Goal: Information Seeking & Learning: Learn about a topic

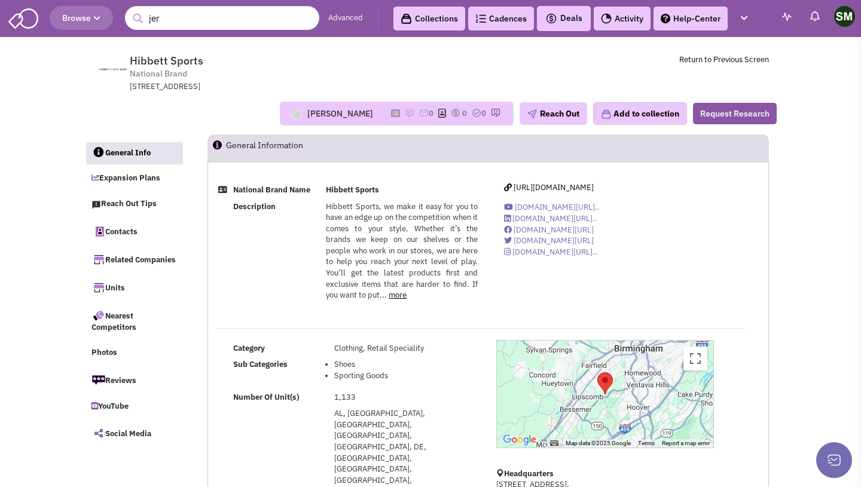
select select
click at [460, 93] on div "Martin Turner No note found! 0 0 0 Reach Out Add to collection" at bounding box center [430, 114] width 708 height 42
click at [245, 15] on input "jer" at bounding box center [222, 18] width 194 height 24
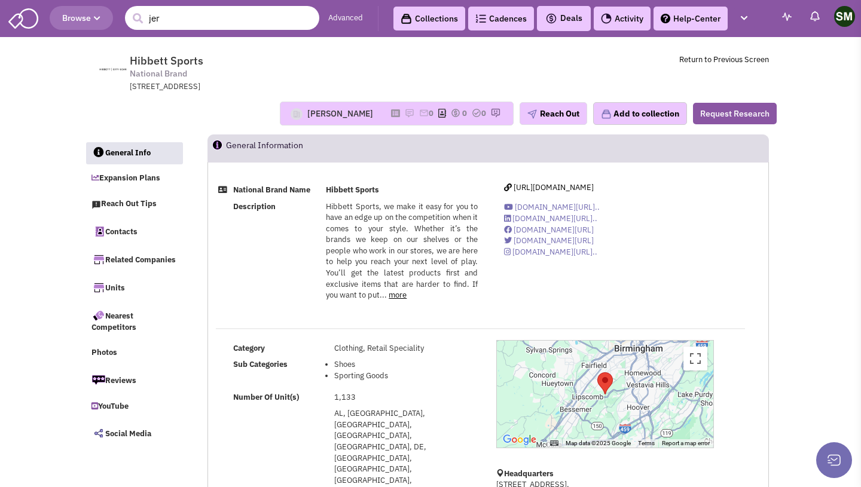
click at [128, 10] on button "submit" at bounding box center [137, 19] width 18 height 18
type input "j"
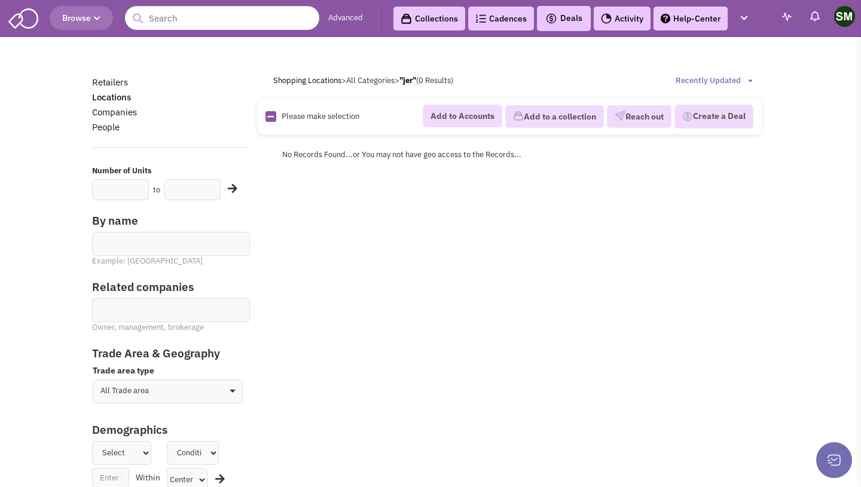
scroll to position [475, 0]
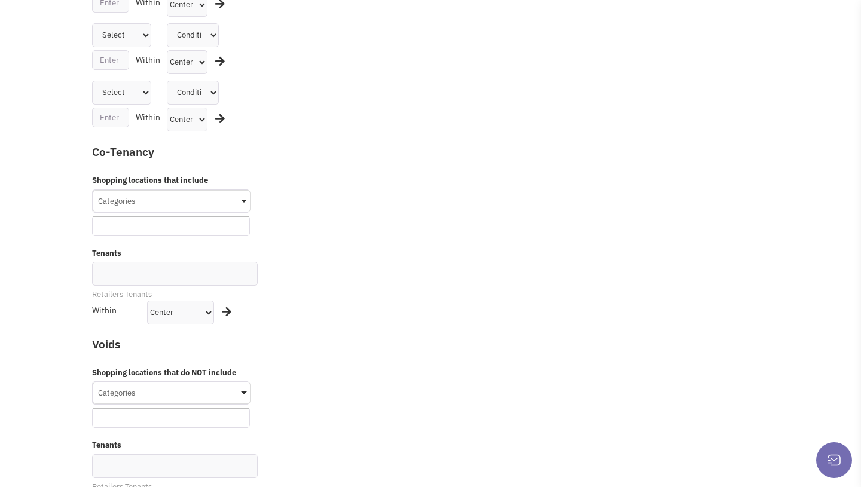
drag, startPoint x: 427, startPoint y: 6, endPoint x: 426, endPoint y: 14, distance: 7.8
click at [426, 14] on div "Retailers Locations Companies People Number of Units to Business Improvement Di…" at bounding box center [430, 299] width 708 height 1398
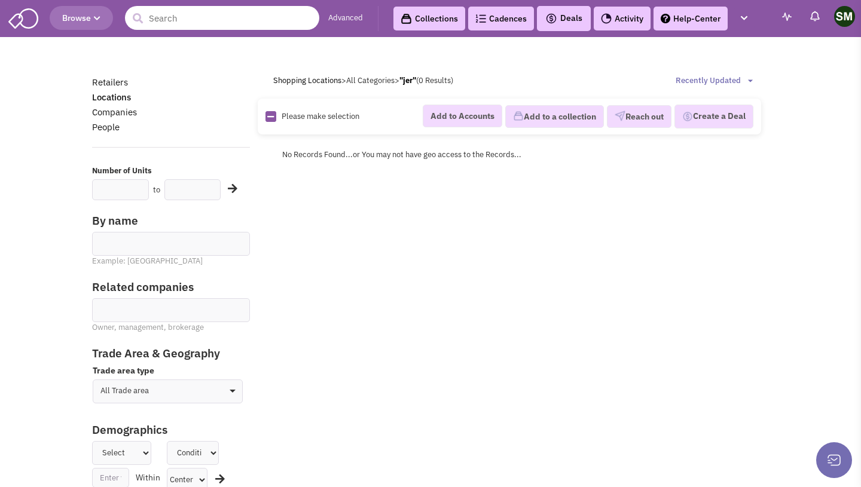
click at [221, 26] on input "text" at bounding box center [222, 18] width 194 height 24
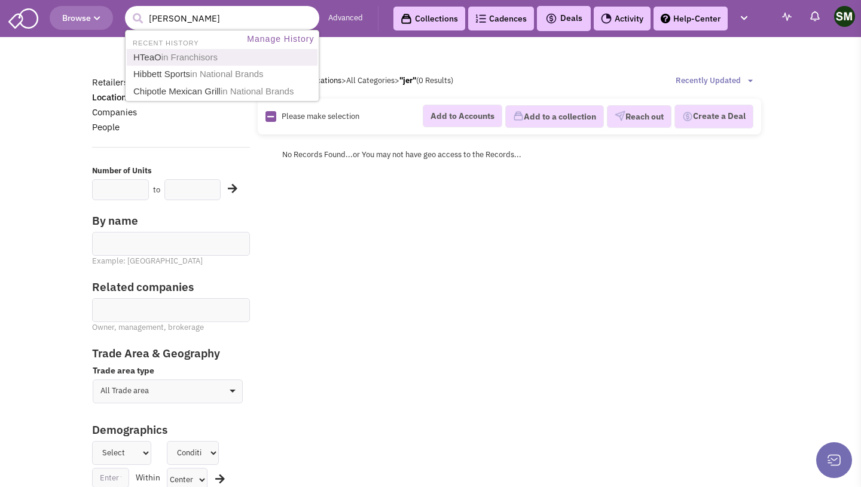
type input "[PERSON_NAME]"
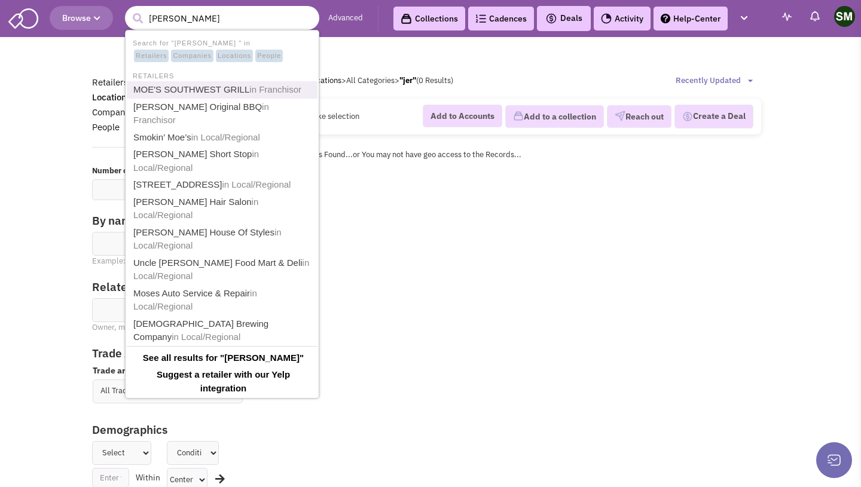
click at [301, 94] on link "MOE'S SOUTHWEST GRILL in [GEOGRAPHIC_DATA]" at bounding box center [223, 90] width 187 height 16
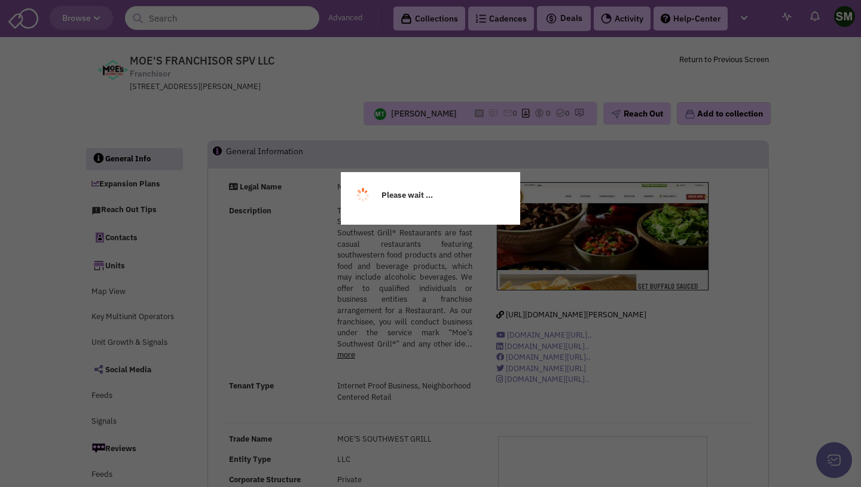
select select
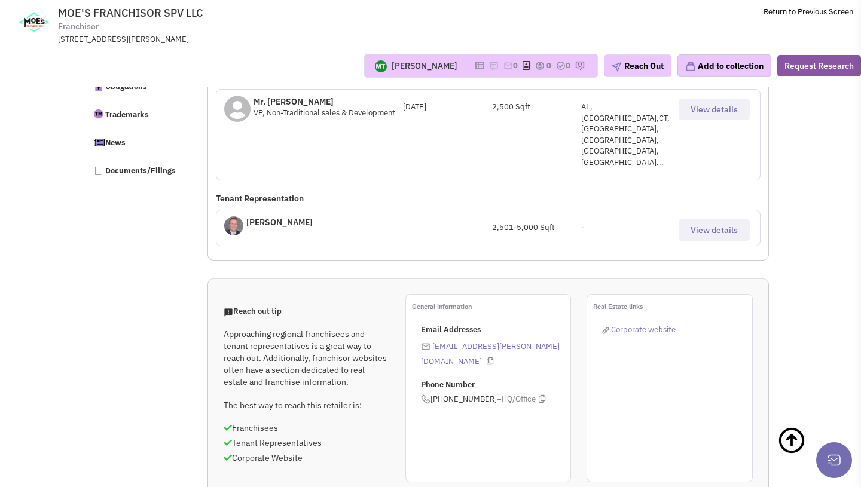
scroll to position [628, 0]
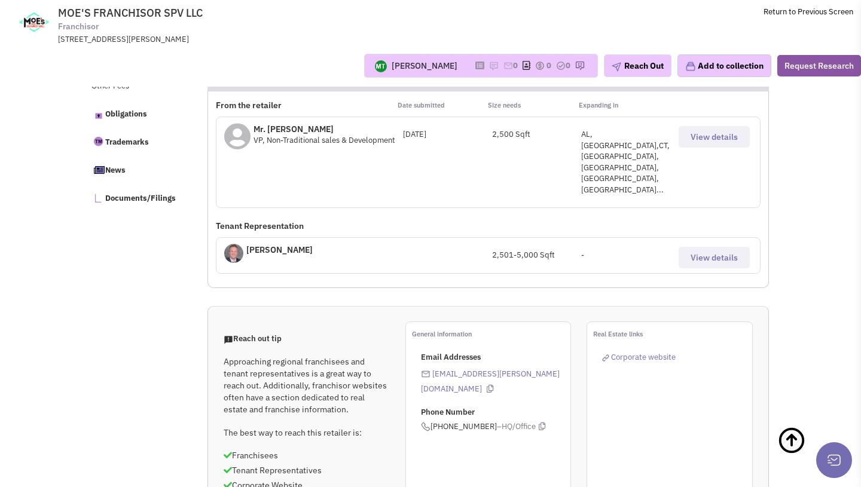
click at [656, 135] on div "AL,AR,CT,FL,GA,HI,IL..." at bounding box center [625, 162] width 89 height 66
click at [591, 146] on div "Mr. Tom Richards VP, Non-Traditional sales & Development April 25, 2024 2,500 S…" at bounding box center [488, 162] width 544 height 91
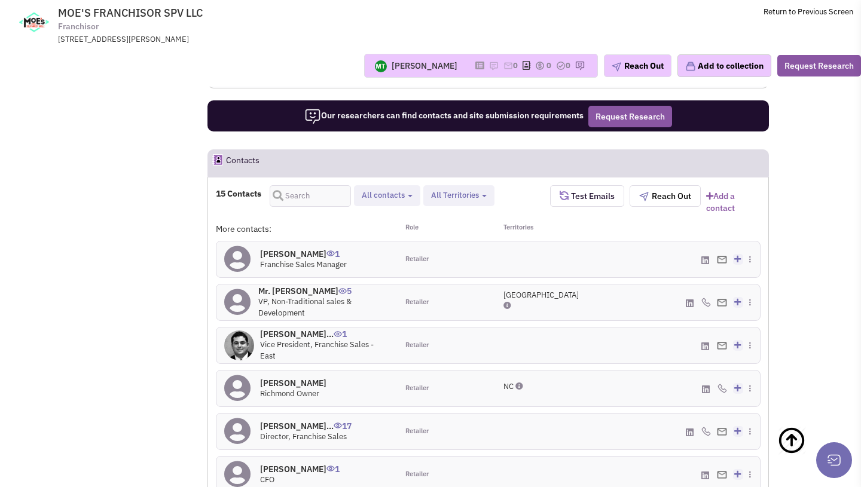
scroll to position [1080, 0]
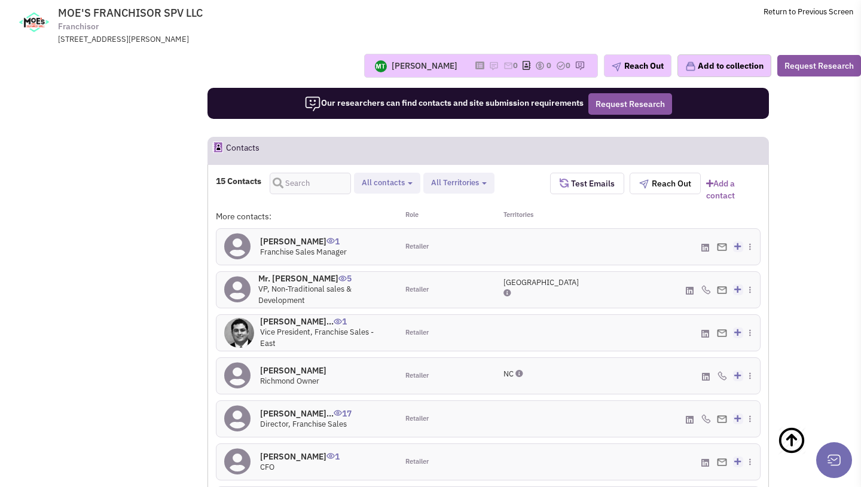
click at [350, 284] on span "VP, Non-Traditional sales & Development" at bounding box center [304, 295] width 93 height 22
click at [420, 285] on span "Retailer" at bounding box center [416, 290] width 23 height 10
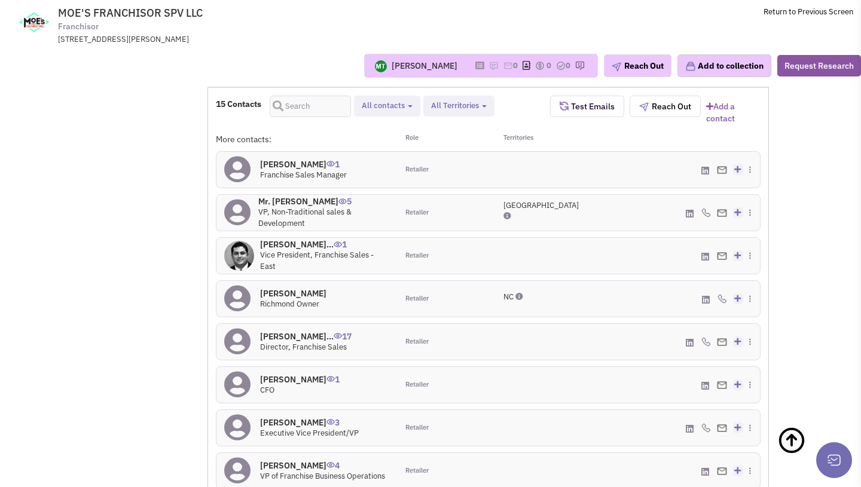
scroll to position [1147, 0]
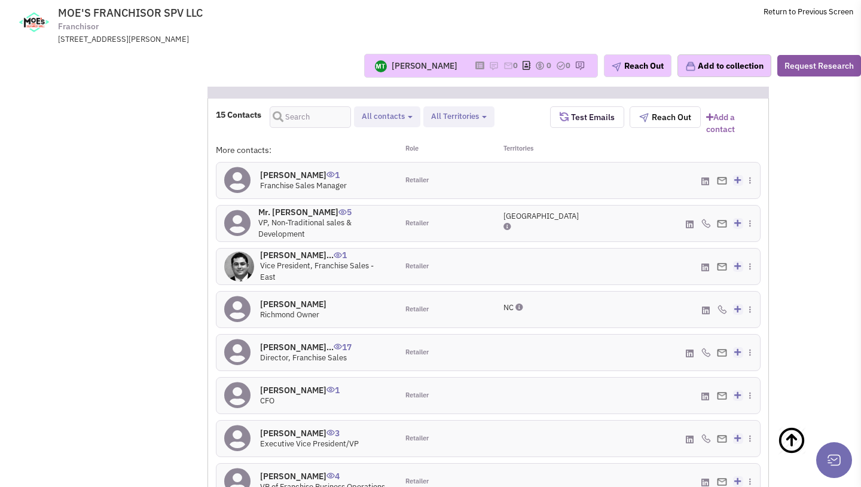
click at [832, 38] on td "MOE'S FRANCHISOR SPV LLC Franchisor 5620 Glenridge Dr NE, ATLANTA, GA, 30342 Re…" at bounding box center [462, 22] width 782 height 45
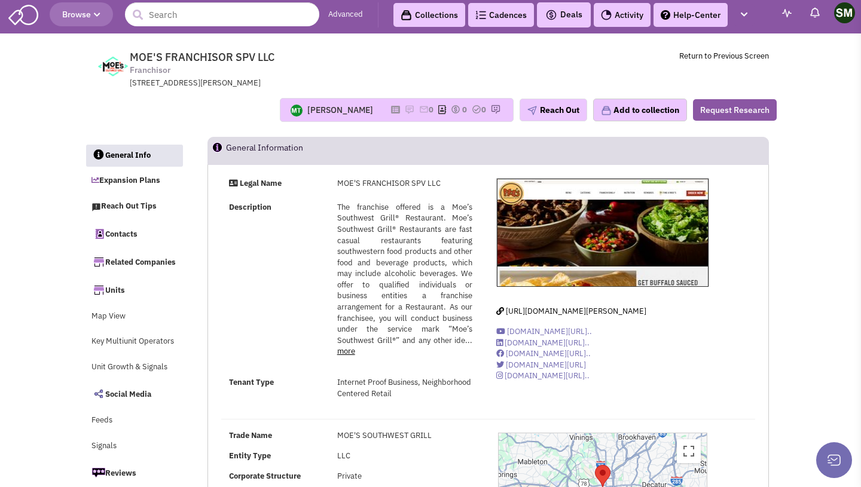
scroll to position [4, 0]
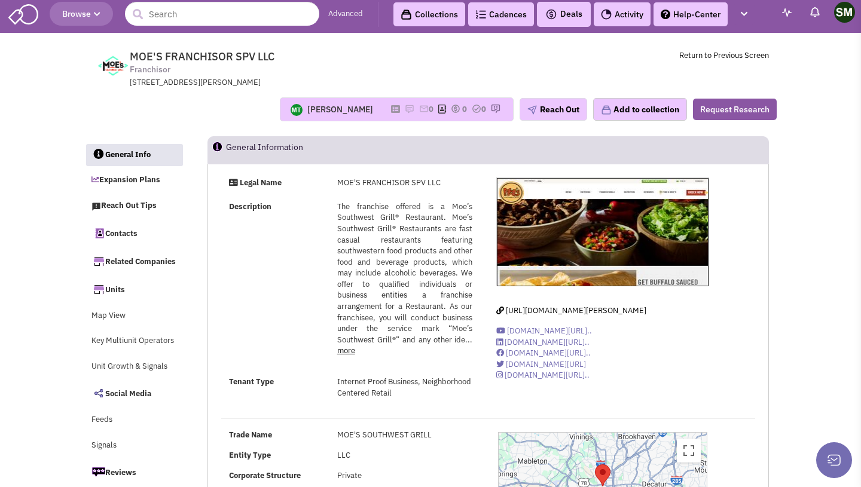
click at [565, 60] on td "MOE'S FRANCHISOR SPV LLC Franchisor 5620 Glenridge Dr NE, ATLANTA, GA, 30342 Re…" at bounding box center [455, 66] width 626 height 45
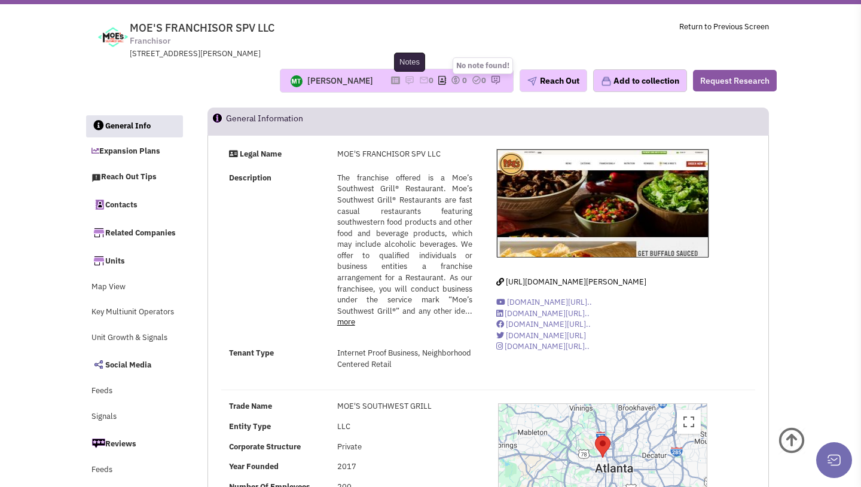
scroll to position [0, 0]
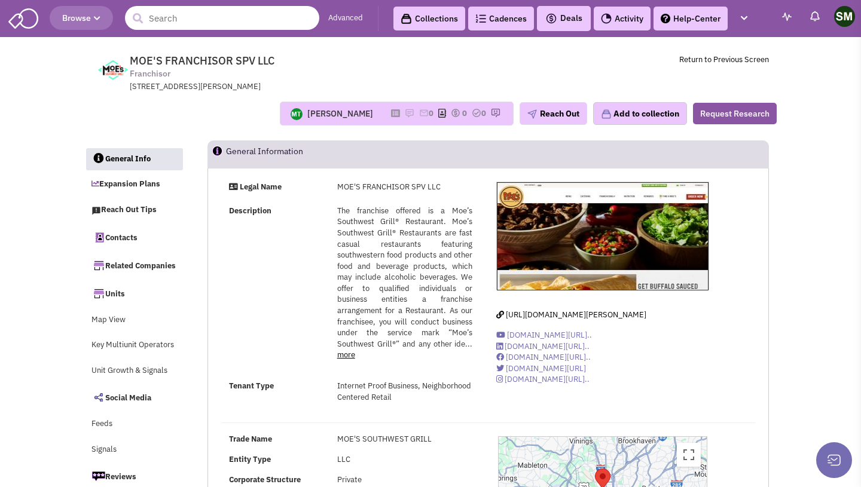
click at [225, 17] on input "text" at bounding box center [222, 18] width 194 height 24
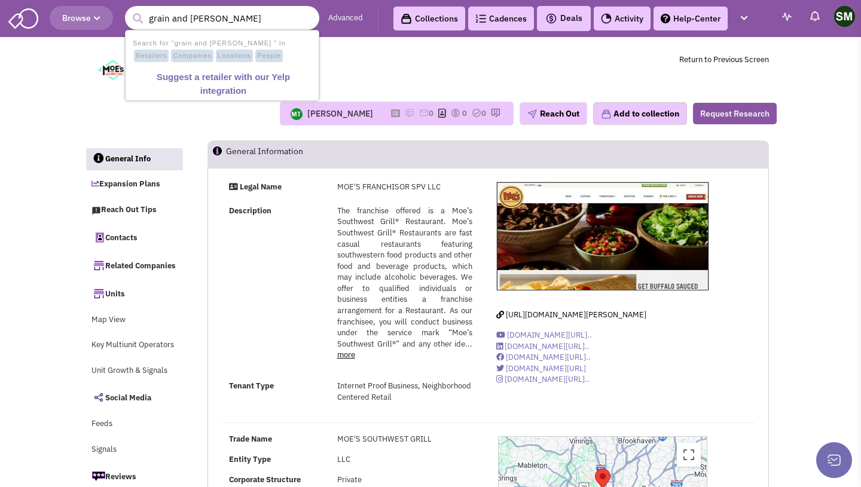
type input "grain and berry"
click at [413, 87] on div "5620 Glenridge Dr NE, ATLANTA, GA, 30342" at bounding box center [286, 86] width 312 height 11
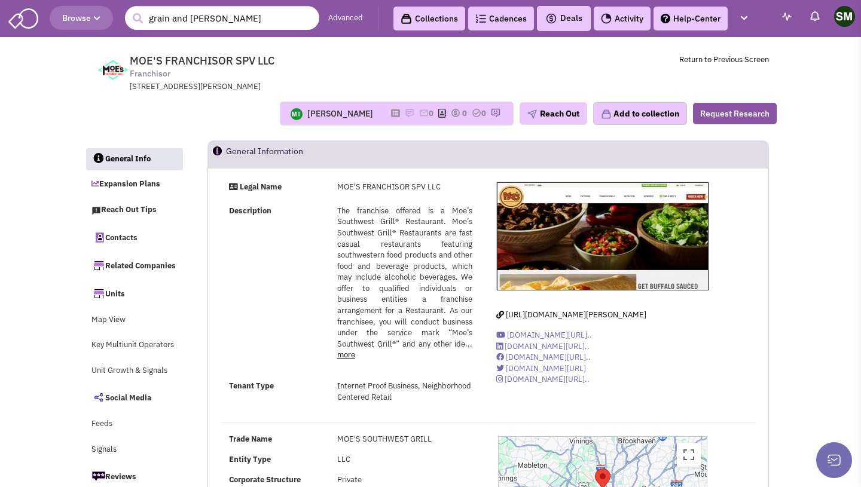
click at [646, 69] on td "MOE'S FRANCHISOR SPV LLC Franchisor 5620 Glenridge Dr NE, ATLANTA, GA, 30342 Re…" at bounding box center [455, 70] width 626 height 45
click at [567, 70] on td "MOE'S FRANCHISOR SPV LLC Franchisor 5620 Glenridge Dr NE, ATLANTA, GA, 30342 Re…" at bounding box center [455, 70] width 626 height 45
drag, startPoint x: 268, startPoint y: 59, endPoint x: 287, endPoint y: 59, distance: 18.5
click at [287, 59] on span "MOE'S FRANCHISOR SPV LLC Franchisor 5620 Glenridge Dr NE, ATLANTA, GA, 30342" at bounding box center [291, 73] width 299 height 38
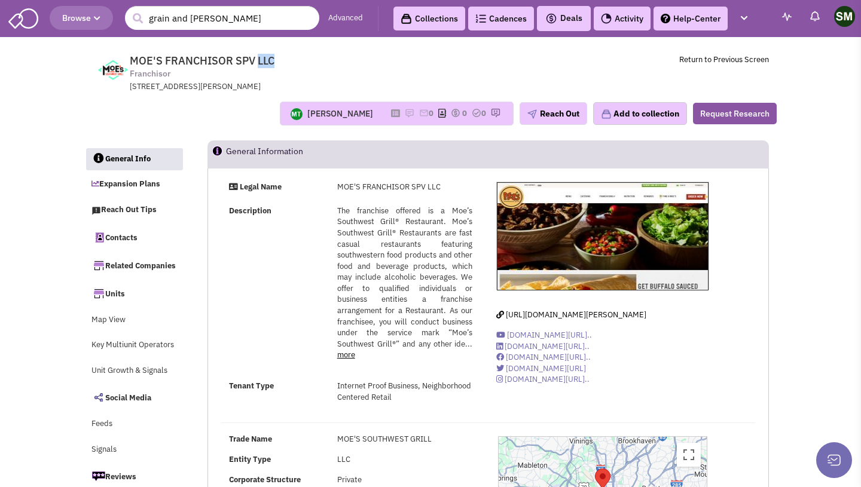
drag, startPoint x: 257, startPoint y: 58, endPoint x: 288, endPoint y: 58, distance: 31.1
click at [288, 58] on span "MOE'S FRANCHISOR SPV LLC Franchisor 5620 Glenridge Dr NE, ATLANTA, GA, 30342" at bounding box center [291, 73] width 299 height 38
drag, startPoint x: 130, startPoint y: 56, endPoint x: 301, endPoint y: 60, distance: 170.4
click at [301, 60] on span "MOE'S FRANCHISOR SPV LLC Franchisor 5620 Glenridge Dr NE, ATLANTA, GA, 30342" at bounding box center [291, 73] width 299 height 38
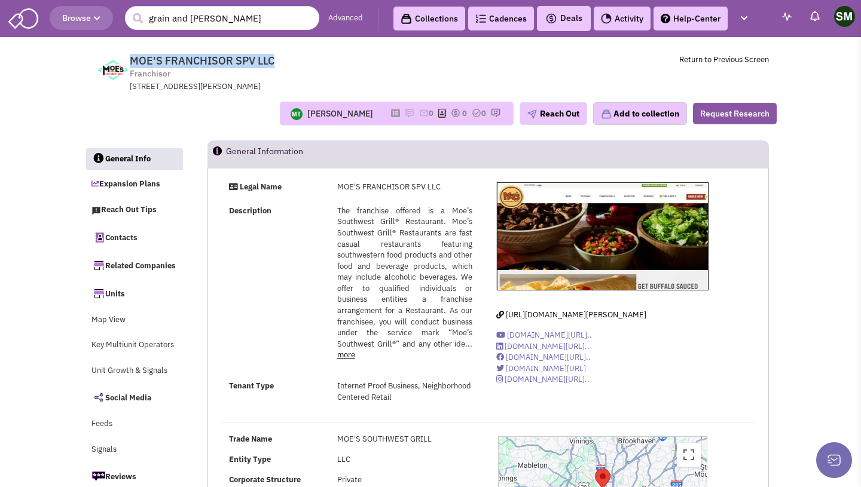
click at [301, 60] on span "MOE'S FRANCHISOR SPV LLC Franchisor 5620 Glenridge Dr NE, ATLANTA, GA, 30342" at bounding box center [291, 73] width 299 height 38
drag, startPoint x: 127, startPoint y: 87, endPoint x: 285, endPoint y: 88, distance: 157.8
click at [285, 88] on tr "MOE'S FRANCHISOR SPV LLC Franchisor 5620 Glenridge Dr NE, ATLANTA, GA, 30342 Re…" at bounding box center [430, 70] width 692 height 45
click at [303, 82] on div "5620 Glenridge Dr NE, ATLANTA, GA, 30342" at bounding box center [286, 86] width 312 height 11
drag, startPoint x: 130, startPoint y: 57, endPoint x: 296, endPoint y: 82, distance: 167.9
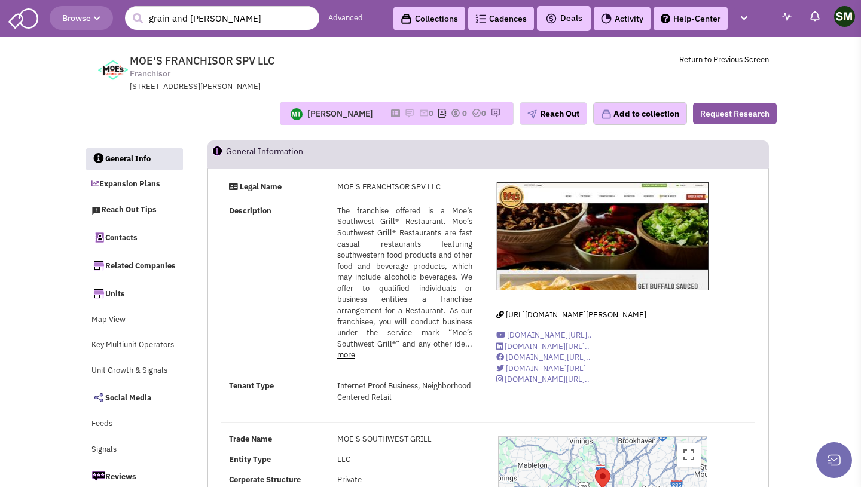
click at [297, 82] on span "MOE'S FRANCHISOR SPV LLC Franchisor 5620 Glenridge Dr NE, ATLANTA, GA, 30342" at bounding box center [291, 73] width 299 height 38
click at [362, 71] on span "MOE'S FRANCHISOR SPV LLC Franchisor 5620 Glenridge Dr NE, ATLANTA, GA, 30342" at bounding box center [291, 73] width 299 height 38
drag, startPoint x: 239, startPoint y: 183, endPoint x: 289, endPoint y: 182, distance: 50.2
click at [289, 182] on div "Legal Name" at bounding box center [275, 187] width 108 height 11
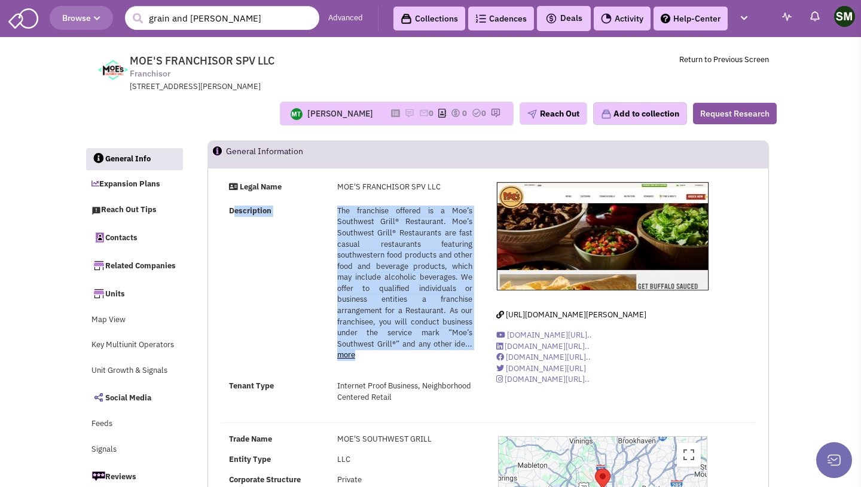
drag, startPoint x: 229, startPoint y: 210, endPoint x: 372, endPoint y: 358, distance: 205.8
click at [372, 358] on div "Description The franchise offered is a Moe’s Southwest Grill® Restaurant. Moe’s…" at bounding box center [350, 289] width 259 height 166
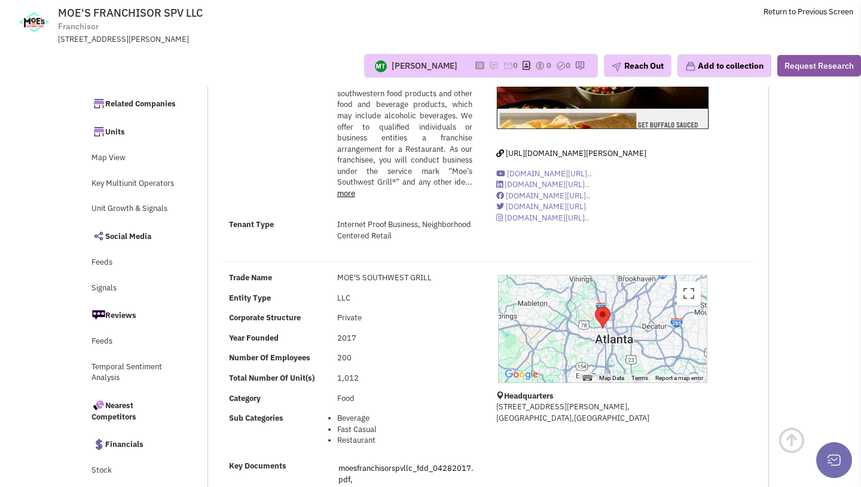
scroll to position [85, 0]
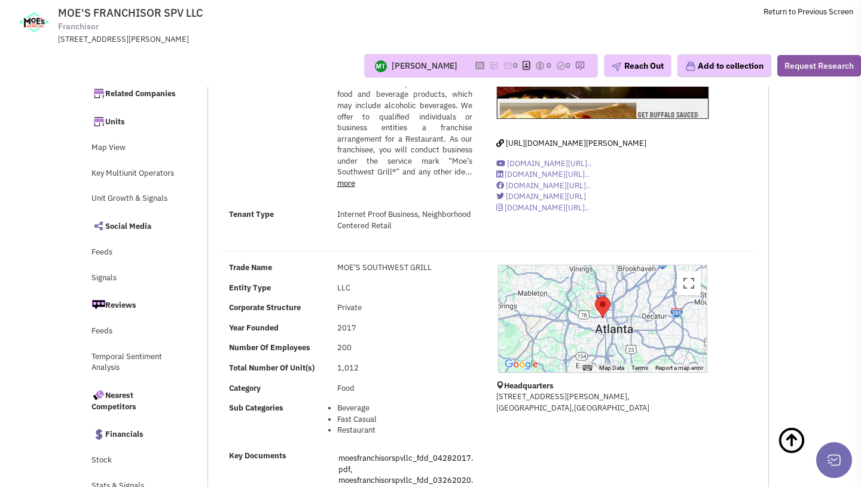
drag, startPoint x: 226, startPoint y: 207, endPoint x: 435, endPoint y: 232, distance: 210.7
click at [435, 232] on div "Legal Name MOE'S FRANCHISOR SPV LLC Description more less" at bounding box center [350, 125] width 274 height 231
drag, startPoint x: 230, startPoint y: 211, endPoint x: 448, endPoint y: 222, distance: 218.4
click at [448, 222] on div "Tenant Type Internet Proof Business, Neighborhood Centered Retail" at bounding box center [350, 220] width 259 height 22
click at [288, 275] on div "Trade Name MOE'S SOUTHWEST GRILL Entity Type LLC Corporate Structure Private Ye…" at bounding box center [350, 405] width 274 height 287
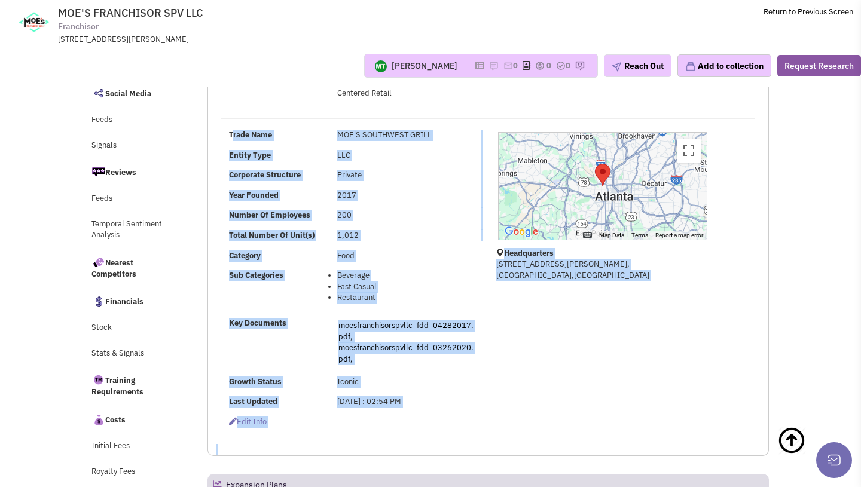
scroll to position [232, 0]
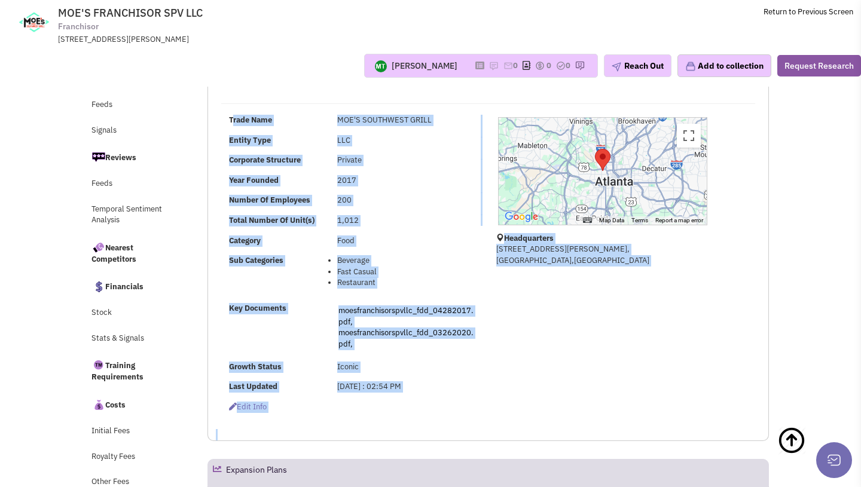
drag, startPoint x: 226, startPoint y: 264, endPoint x: 479, endPoint y: 384, distance: 279.3
click at [479, 384] on div "Trade Name MOE'S SOUTHWEST GRILL Entity Type LLC Corporate Structure Private Ye…" at bounding box center [350, 258] width 274 height 287
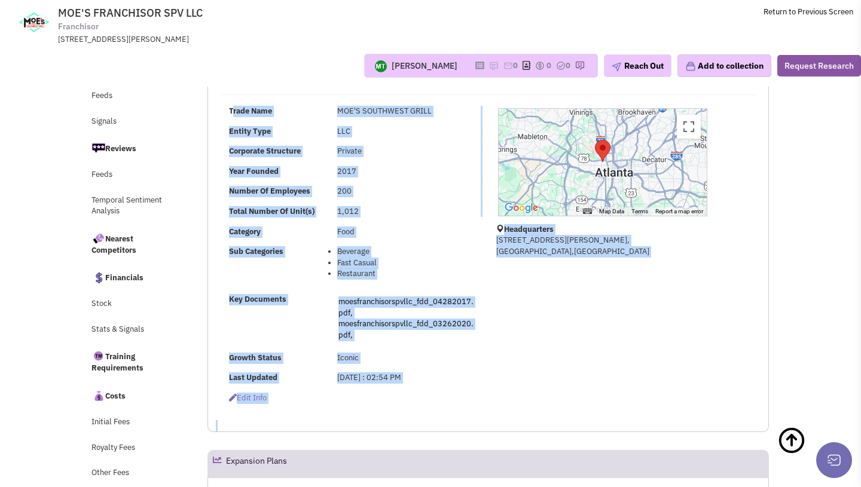
scroll to position [240, 0]
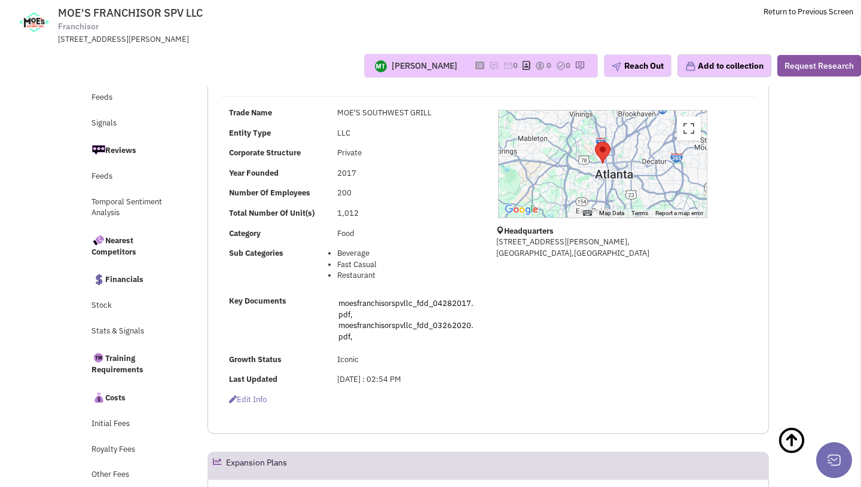
click at [439, 406] on div "Request Pending Edit Info" at bounding box center [350, 404] width 274 height 20
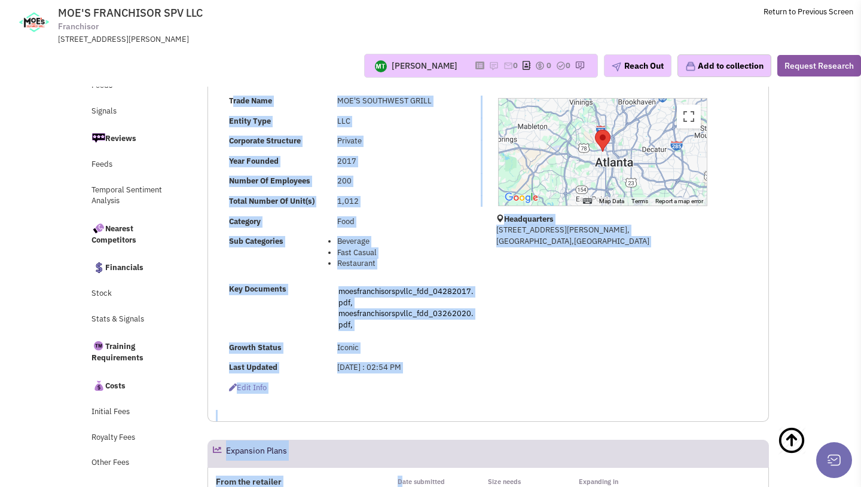
scroll to position [265, 0]
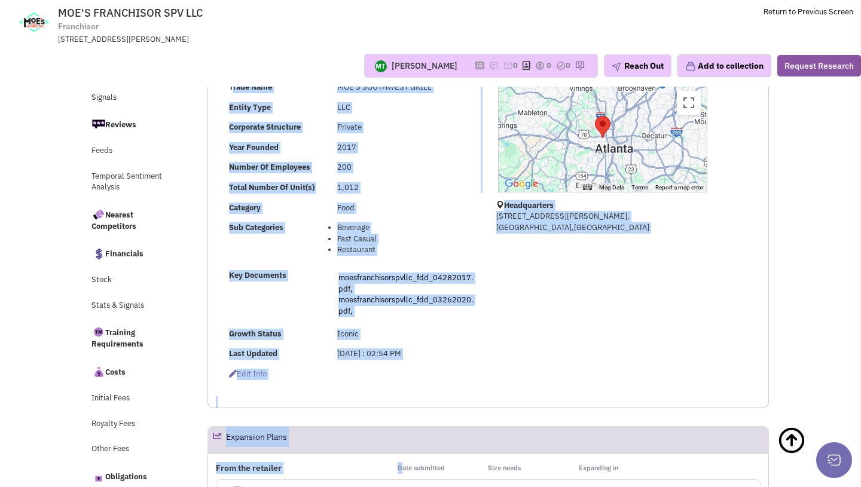
drag, startPoint x: 231, startPoint y: 237, endPoint x: 471, endPoint y: 354, distance: 267.3
click at [471, 354] on div "Trade Name MOE'S SOUTHWEST GRILL Entity Type LLC Corporate Structure Private Ye…" at bounding box center [350, 225] width 274 height 287
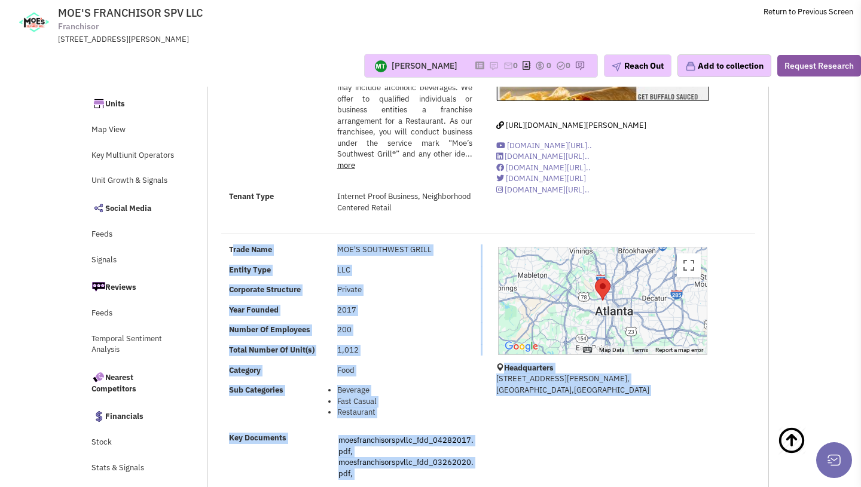
scroll to position [115, 0]
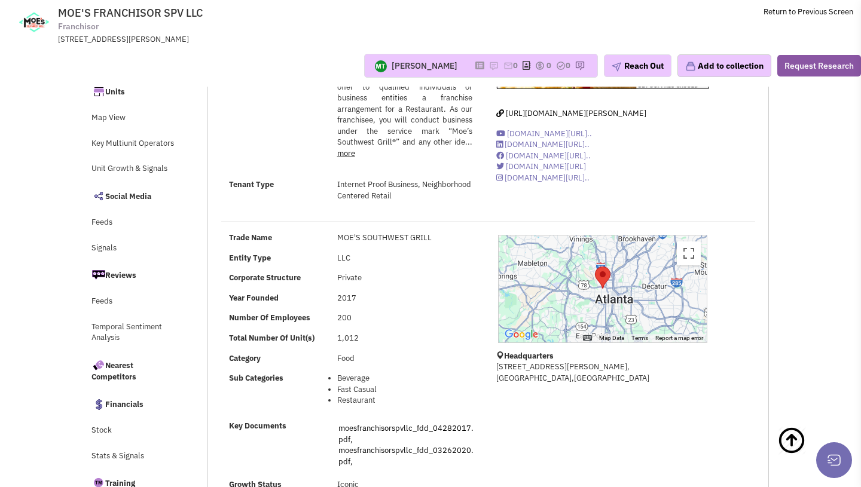
click at [342, 237] on div "MOE'S SOUTHWEST GRILL" at bounding box center [404, 237] width 151 height 11
drag, startPoint x: 342, startPoint y: 237, endPoint x: 360, endPoint y: 240, distance: 18.8
click at [360, 240] on div "MOE'S SOUTHWEST GRILL" at bounding box center [404, 237] width 151 height 11
click at [329, 238] on div "MOE'S SOUTHWEST GRILL" at bounding box center [404, 237] width 151 height 11
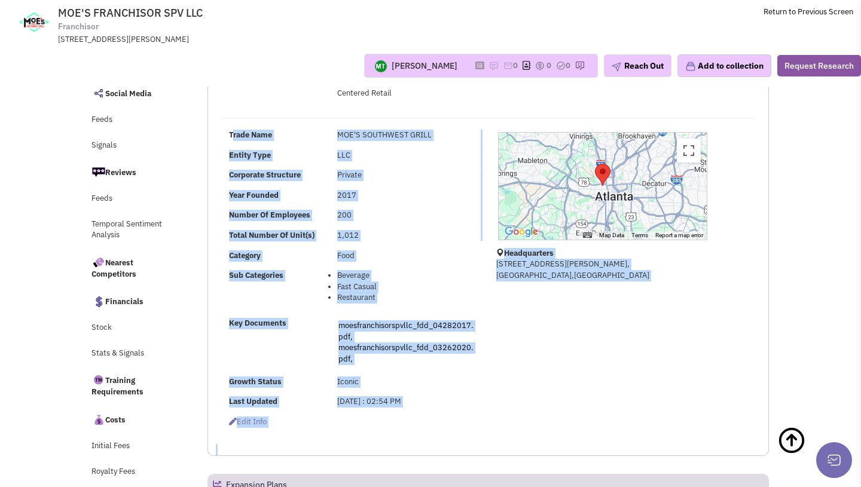
scroll to position [219, 0]
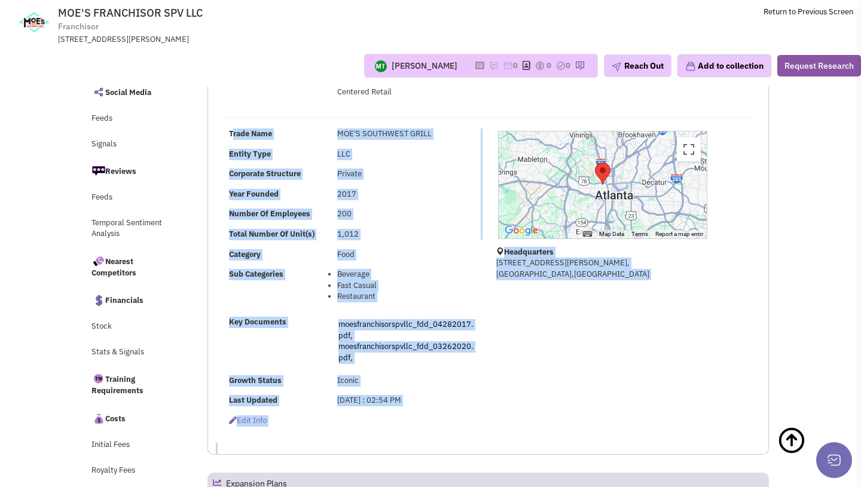
drag, startPoint x: 228, startPoint y: 236, endPoint x: 466, endPoint y: 402, distance: 290.3
click at [466, 402] on div "Trade Name MOE'S SOUTHWEST GRILL Entity Type LLC Corporate Structure Private Ye…" at bounding box center [350, 271] width 274 height 287
click at [350, 255] on div "Food" at bounding box center [404, 254] width 151 height 11
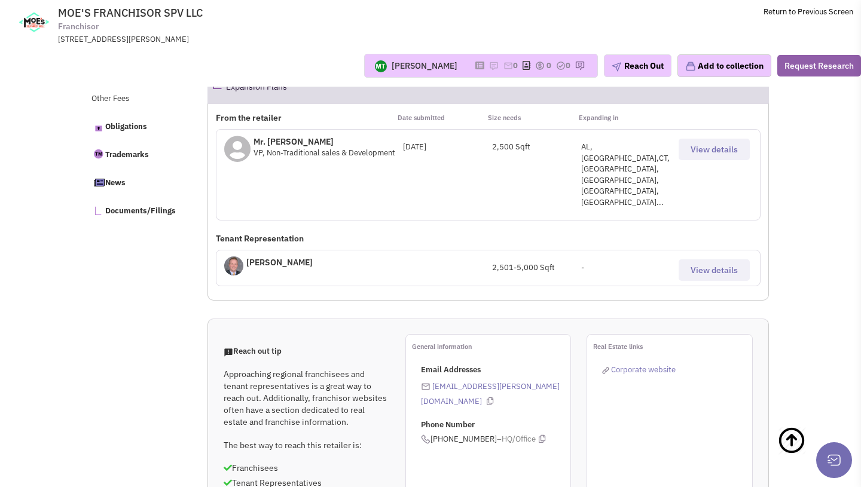
scroll to position [0, 0]
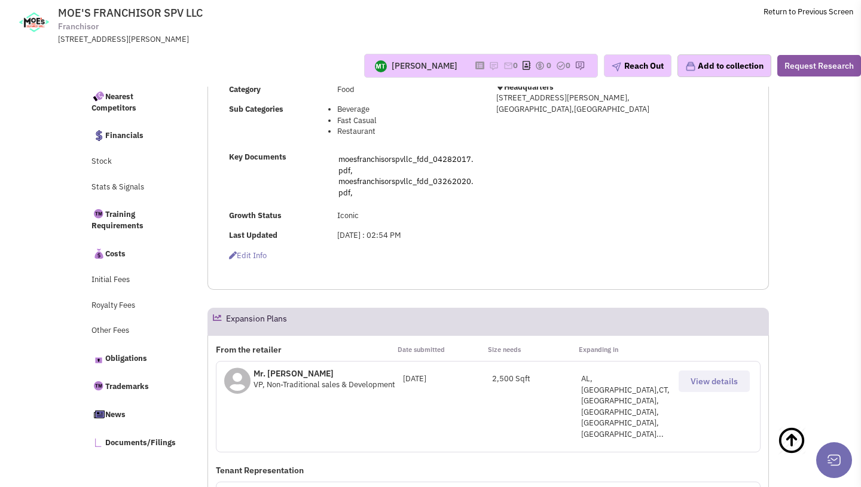
scroll to position [382, 0]
drag, startPoint x: 221, startPoint y: 153, endPoint x: 280, endPoint y: 168, distance: 61.0
click at [280, 168] on div "Key Documents moesfranchisorspvllc_fdd_04282017.pdf, moesfranchisorspvllc_fdd_0…" at bounding box center [350, 178] width 259 height 50
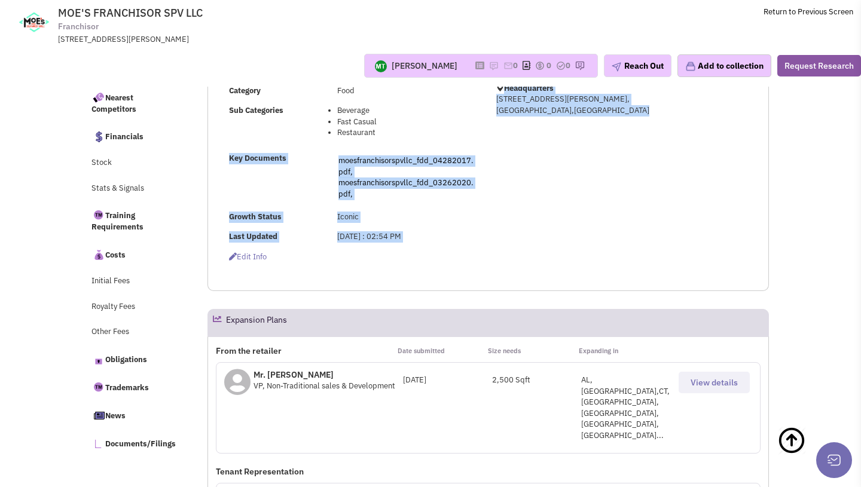
drag, startPoint x: 224, startPoint y: 156, endPoint x: 288, endPoint y: 263, distance: 124.6
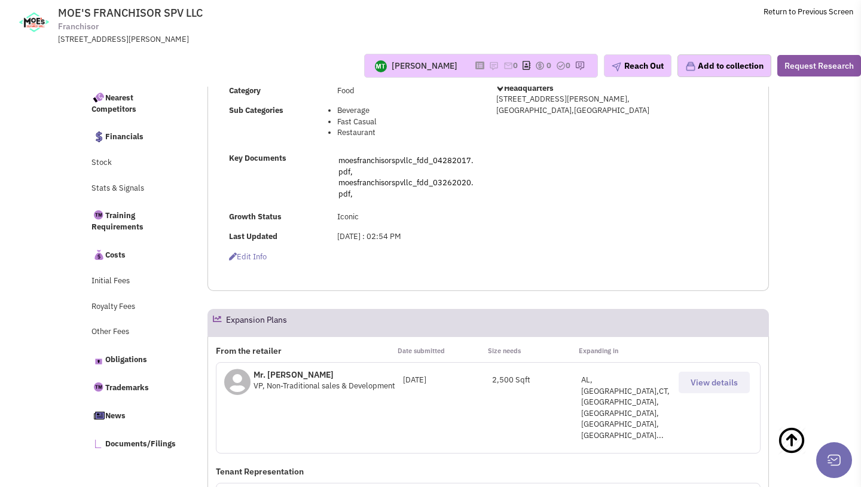
click at [277, 259] on div "Request Pending Edit Info" at bounding box center [275, 257] width 108 height 11
click at [230, 163] on div "Key Documents" at bounding box center [275, 158] width 108 height 11
drag, startPoint x: 230, startPoint y: 158, endPoint x: 295, endPoint y: 258, distance: 119.2
click at [295, 258] on div "Request Pending Edit Info" at bounding box center [275, 257] width 108 height 11
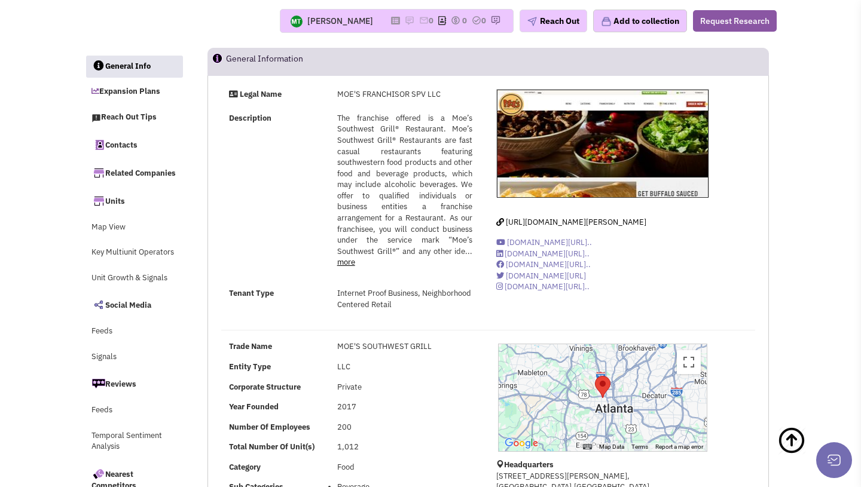
scroll to position [0, 0]
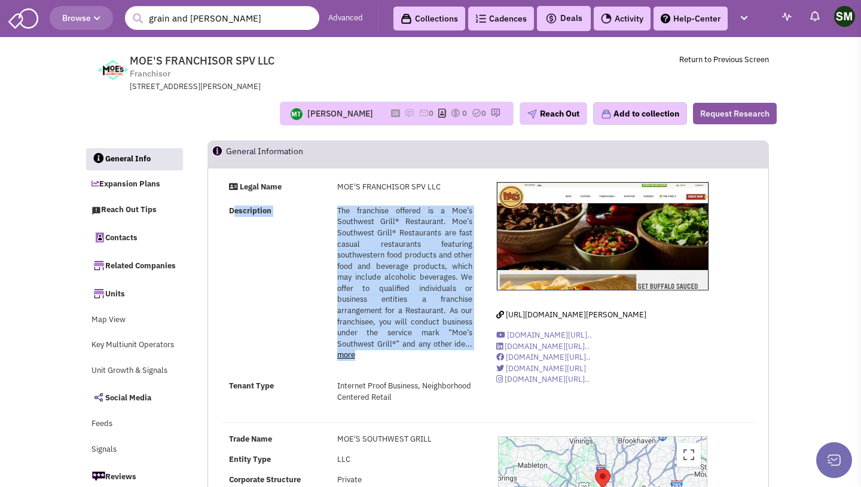
drag, startPoint x: 228, startPoint y: 210, endPoint x: 383, endPoint y: 356, distance: 212.6
click at [385, 356] on div "Description The franchise offered is a Moe’s Southwest Grill® Restaurant. Moe’s…" at bounding box center [350, 289] width 259 height 166
click at [383, 356] on div "The franchise offered is a Moe’s Southwest Grill® Restaurant. Moe’s Southwest G…" at bounding box center [405, 283] width 136 height 155
drag, startPoint x: 335, startPoint y: 209, endPoint x: 383, endPoint y: 362, distance: 160.5
click at [383, 362] on div "The franchise offered is a Moe’s Southwest Grill® Restaurant. Moe’s Southwest G…" at bounding box center [404, 289] width 151 height 166
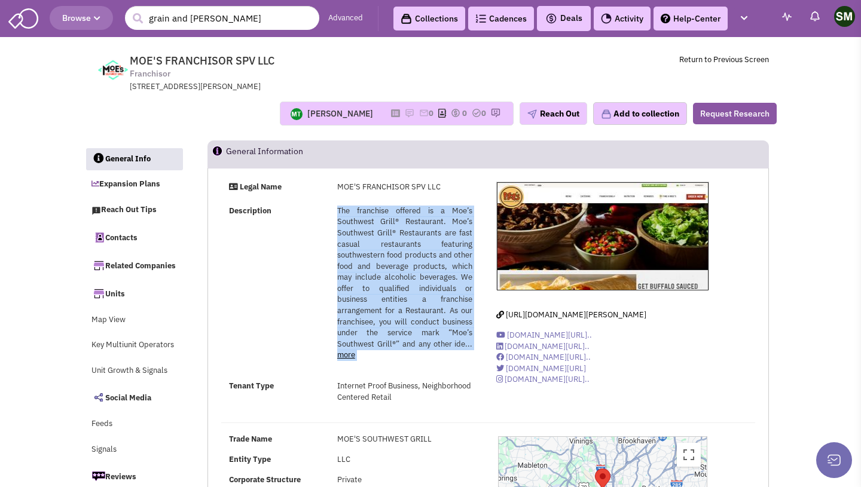
click at [383, 362] on div "The franchise offered is a Moe’s Southwest Grill® Restaurant. Moe’s Southwest G…" at bounding box center [404, 289] width 151 height 166
drag, startPoint x: 338, startPoint y: 208, endPoint x: 389, endPoint y: 361, distance: 161.4
click at [389, 361] on div "The franchise offered is a Moe’s Southwest Grill® Restaurant. Moe’s Southwest G…" at bounding box center [404, 289] width 151 height 166
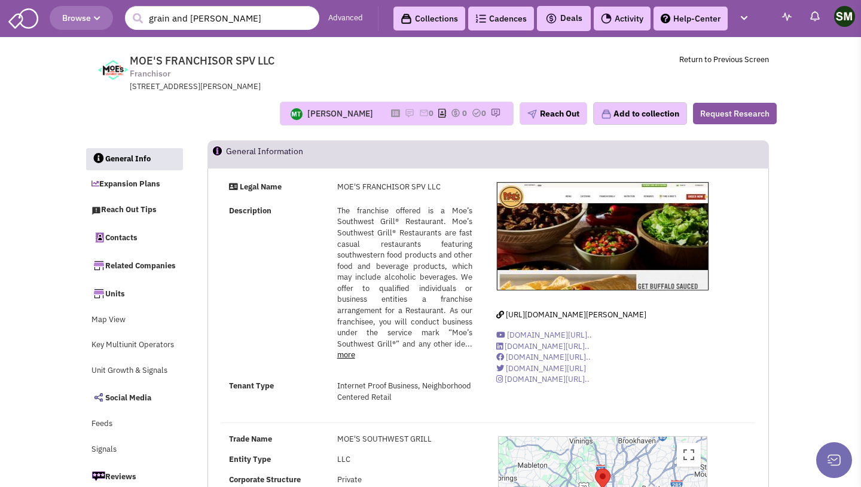
click at [391, 249] on span "The franchise offered is a Moe’s Southwest Grill® Restaurant. Moe’s Southwest G…" at bounding box center [405, 277] width 136 height 143
drag, startPoint x: 333, startPoint y: 185, endPoint x: 442, endPoint y: 187, distance: 109.4
click at [442, 187] on div "MOE'S FRANCHISOR SPV LLC" at bounding box center [404, 187] width 151 height 11
click at [338, 185] on div "MOE'S FRANCHISOR SPV LLC" at bounding box center [404, 187] width 151 height 11
drag, startPoint x: 338, startPoint y: 185, endPoint x: 441, endPoint y: 185, distance: 103.4
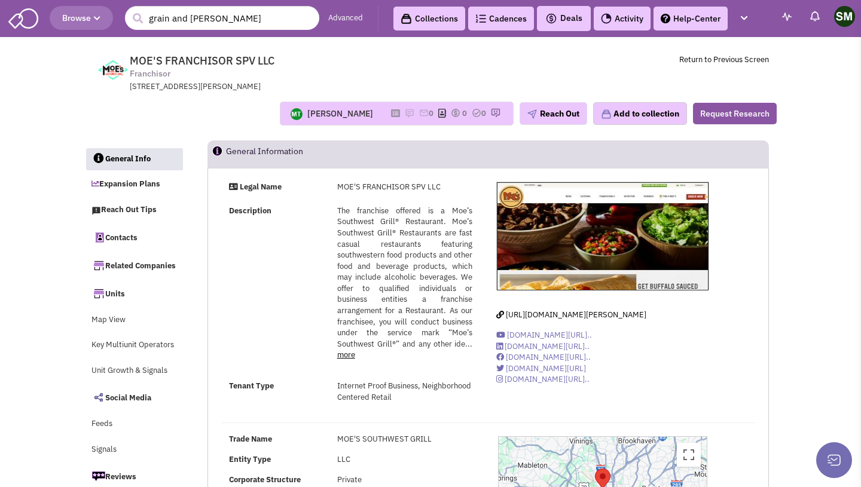
click at [441, 185] on div "MOE'S FRANCHISOR SPV LLC" at bounding box center [404, 187] width 151 height 11
click at [440, 185] on div "MOE'S FRANCHISOR SPV LLC" at bounding box center [404, 187] width 151 height 11
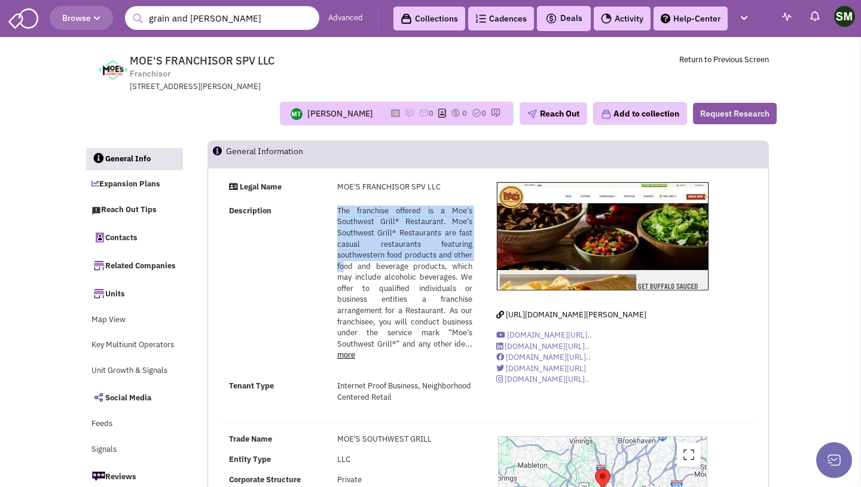
drag, startPoint x: 339, startPoint y: 210, endPoint x: 345, endPoint y: 262, distance: 51.8
click at [345, 262] on span "The franchise offered is a Moe’s Southwest Grill® Restaurant. Moe’s Southwest G…" at bounding box center [405, 277] width 136 height 143
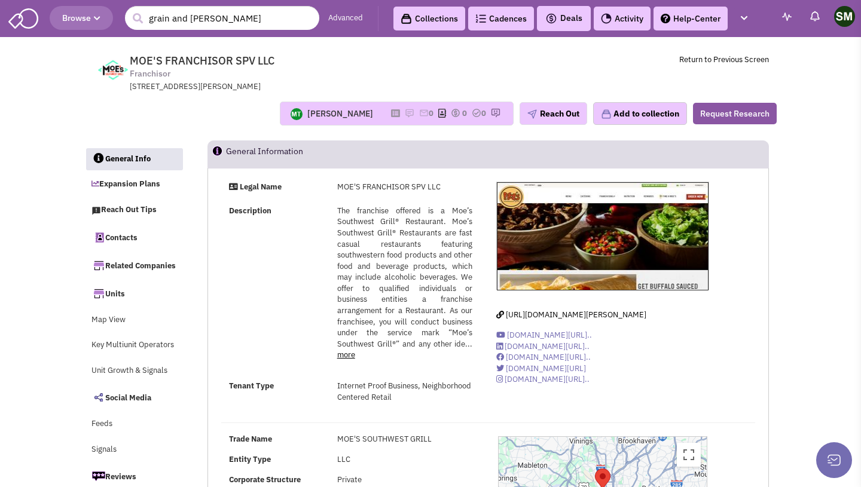
click at [322, 266] on div "Description The franchise offered is a Moe’s Southwest Grill® Restaurant. Moe’s…" at bounding box center [350, 289] width 259 height 166
drag, startPoint x: 332, startPoint y: 189, endPoint x: 326, endPoint y: 183, distance: 8.5
click at [326, 183] on div "Legal Name MOE'S FRANCHISOR SPV LLC" at bounding box center [350, 189] width 259 height 15
drag, startPoint x: 343, startPoint y: 238, endPoint x: 360, endPoint y: 235, distance: 16.9
click at [363, 240] on div "The franchise offered is a Moe’s Southwest Grill® Restaurant. Moe’s Southwest G…" at bounding box center [405, 283] width 136 height 155
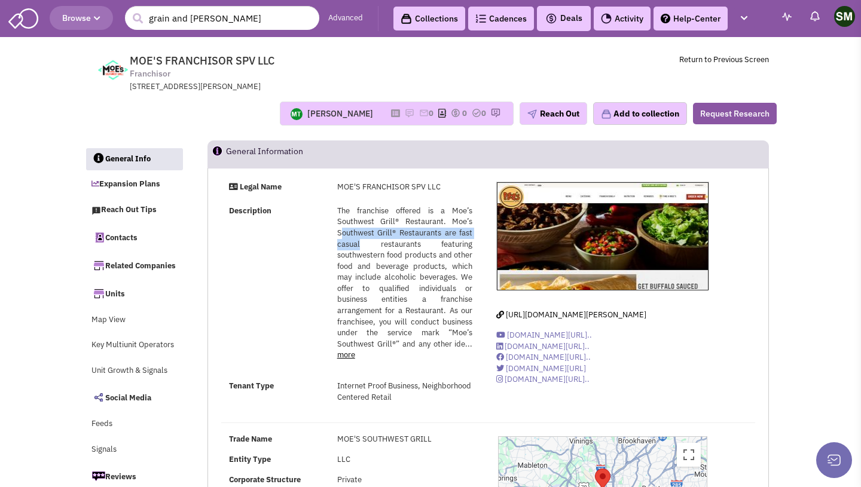
drag, startPoint x: 338, startPoint y: 189, endPoint x: 433, endPoint y: 368, distance: 202.7
click at [433, 368] on div "Legal Name MOE'S FRANCHISOR SPV LLC Description more less" at bounding box center [350, 297] width 274 height 231
click at [433, 368] on div "The franchise offered is a Moe’s Southwest Grill® Restaurant. Moe’s Southwest G…" at bounding box center [404, 289] width 151 height 166
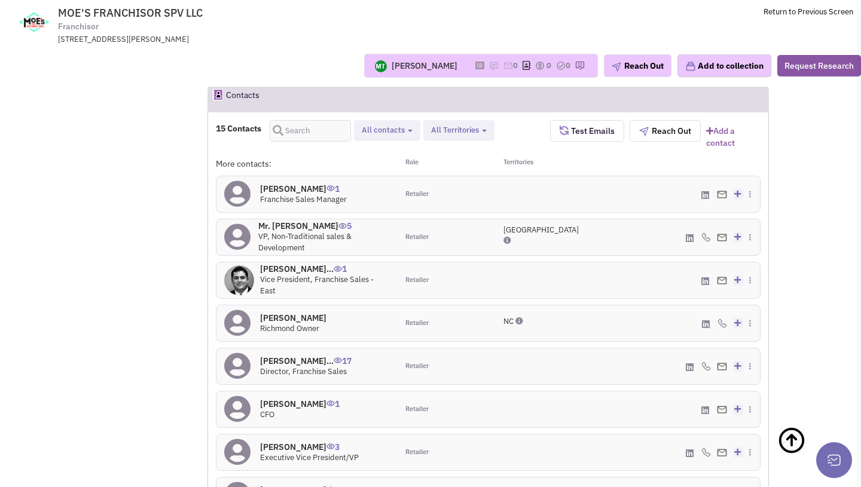
scroll to position [1132, 0]
drag, startPoint x: 503, startPoint y: 182, endPoint x: 512, endPoint y: 186, distance: 10.2
click at [512, 225] on div "TX" at bounding box center [532, 237] width 75 height 25
click at [512, 225] on span "TX" at bounding box center [540, 230] width 75 height 10
drag, startPoint x: 501, startPoint y: 183, endPoint x: 521, endPoint y: 185, distance: 19.8
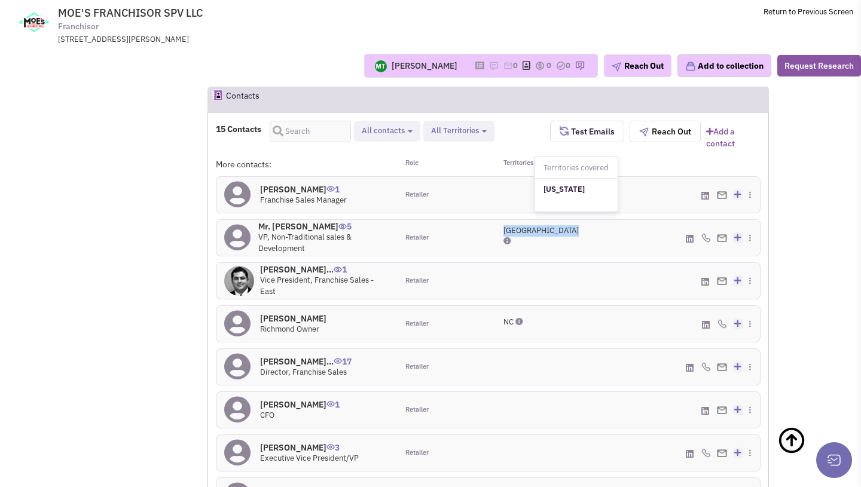
click at [521, 225] on div "TX" at bounding box center [532, 237] width 75 height 25
click at [517, 220] on div "TX" at bounding box center [533, 238] width 90 height 36
drag, startPoint x: 505, startPoint y: 186, endPoint x: 512, endPoint y: 189, distance: 7.2
click at [512, 225] on div "TX" at bounding box center [532, 236] width 59 height 22
click at [501, 225] on div "TX" at bounding box center [532, 237] width 75 height 25
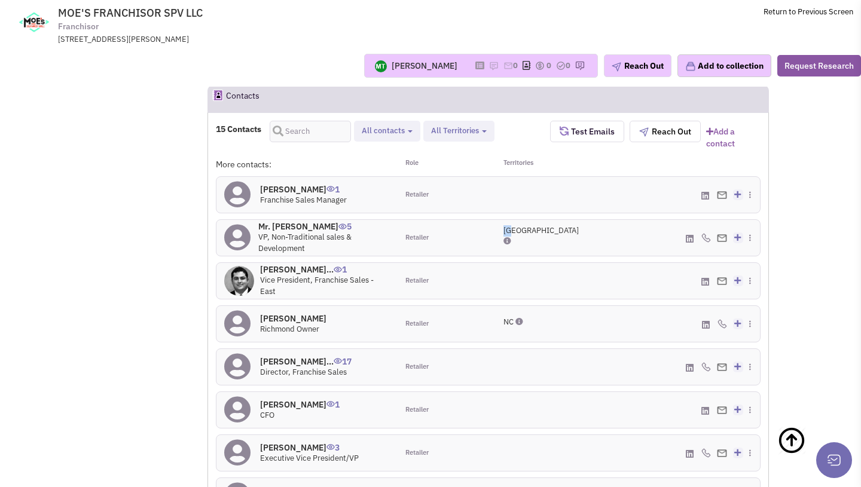
drag, startPoint x: 501, startPoint y: 183, endPoint x: 511, endPoint y: 186, distance: 10.4
click at [511, 225] on div "TX" at bounding box center [532, 237] width 75 height 25
click at [505, 225] on span "TX" at bounding box center [540, 230] width 75 height 10
drag, startPoint x: 504, startPoint y: 179, endPoint x: 512, endPoint y: 189, distance: 12.8
click at [512, 225] on div "TX" at bounding box center [532, 236] width 59 height 22
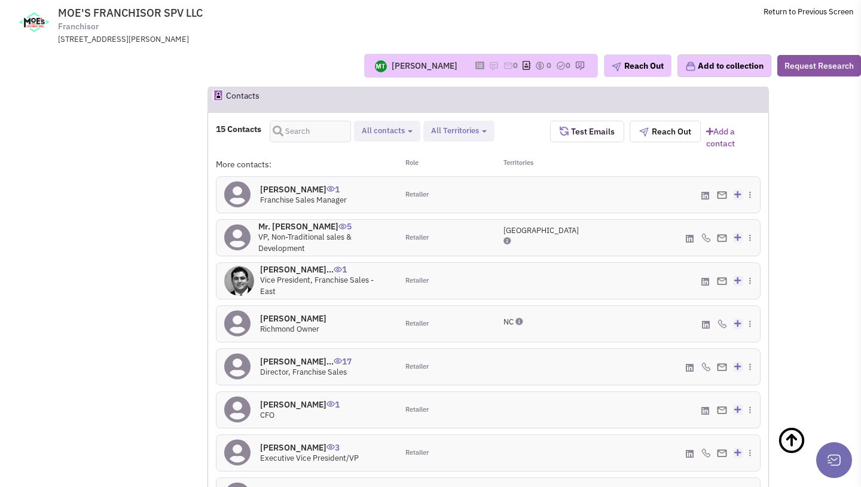
click at [506, 225] on span "TX" at bounding box center [540, 230] width 75 height 10
drag, startPoint x: 504, startPoint y: 181, endPoint x: 512, endPoint y: 179, distance: 8.0
click at [512, 225] on span "TX" at bounding box center [540, 230] width 75 height 10
drag, startPoint x: 502, startPoint y: 108, endPoint x: 537, endPoint y: 108, distance: 34.7
click at [537, 158] on div "Territories" at bounding box center [533, 164] width 91 height 12
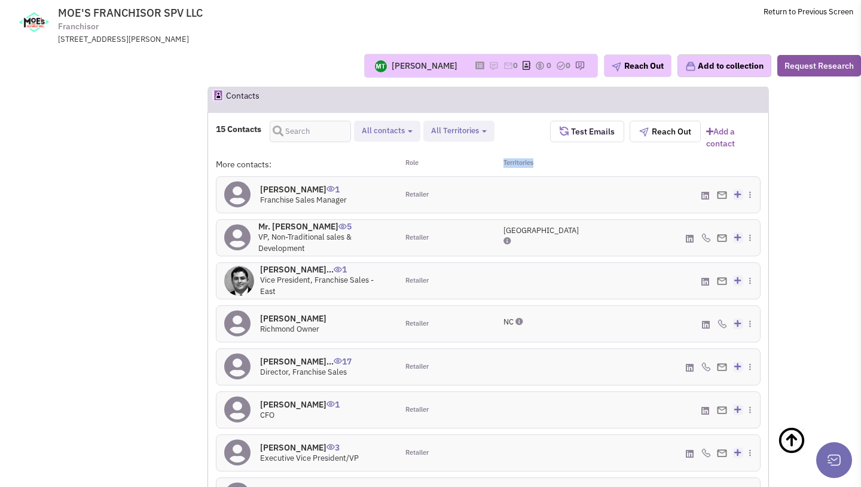
click at [537, 158] on div "Territories" at bounding box center [533, 164] width 91 height 12
drag, startPoint x: 499, startPoint y: 186, endPoint x: 512, endPoint y: 186, distance: 12.6
click at [512, 225] on div "TX" at bounding box center [532, 237] width 75 height 25
click at [556, 184] on h4 "Texas" at bounding box center [575, 189] width 65 height 10
click at [580, 177] on div "MHawk@focusbrands.com - Primary Create a deal" at bounding box center [668, 195] width 181 height 36
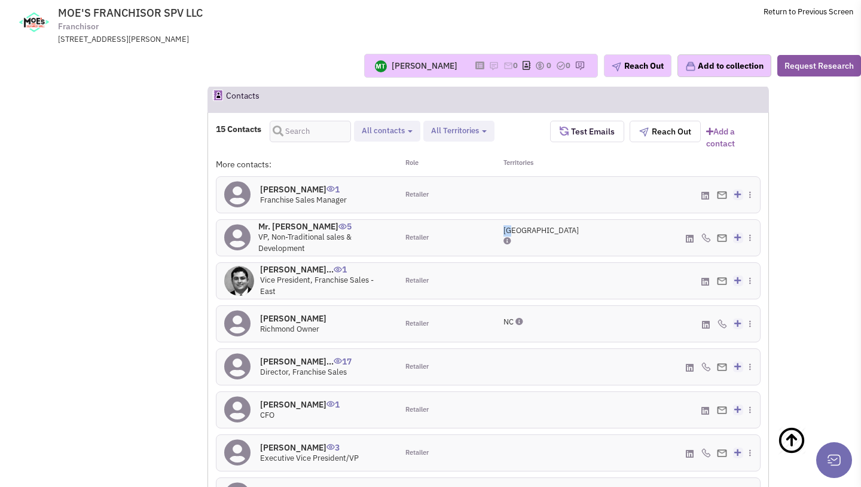
drag, startPoint x: 501, startPoint y: 185, endPoint x: 510, endPoint y: 186, distance: 9.6
click at [510, 225] on div "TX" at bounding box center [532, 237] width 75 height 25
drag, startPoint x: 504, startPoint y: 271, endPoint x: 512, endPoint y: 270, distance: 7.9
click at [512, 317] on span "NC" at bounding box center [508, 322] width 10 height 10
click at [504, 225] on span "TX" at bounding box center [540, 230] width 75 height 10
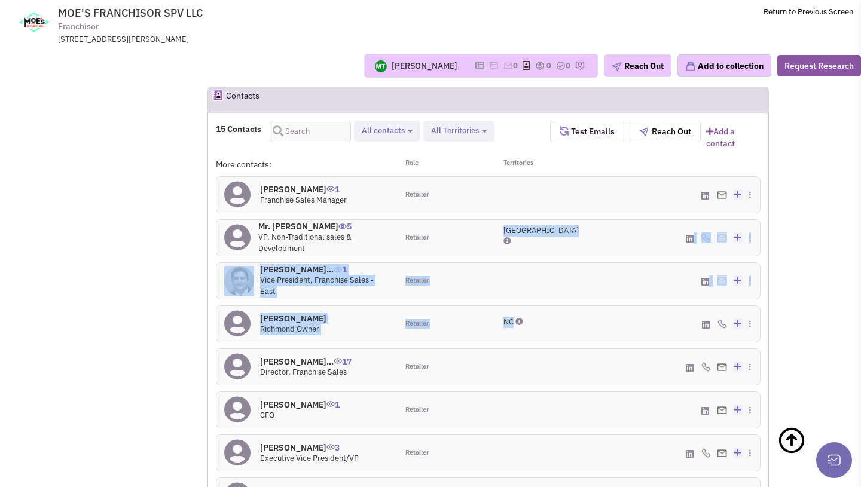
drag, startPoint x: 504, startPoint y: 182, endPoint x: 514, endPoint y: 268, distance: 86.7
click at [514, 268] on div "More contacts: Role Territories Megan Hawk 1 Franchise Sales Manager Retailer A…" at bounding box center [488, 382] width 544 height 448
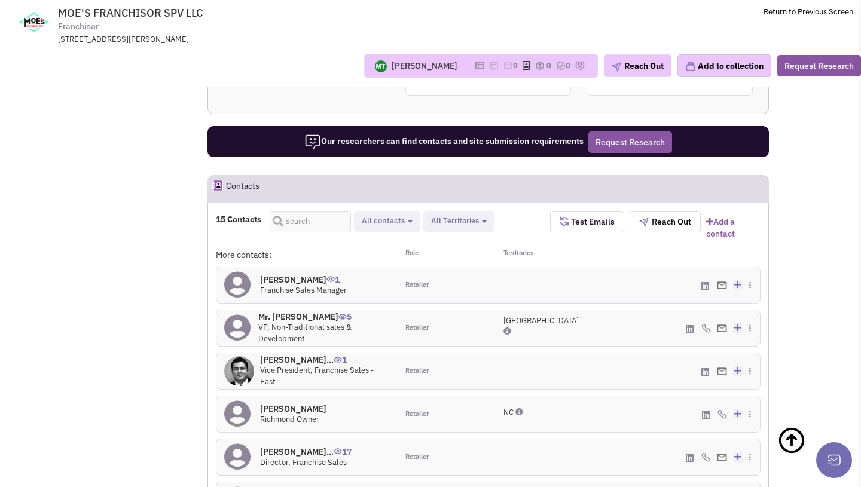
scroll to position [1043, 0]
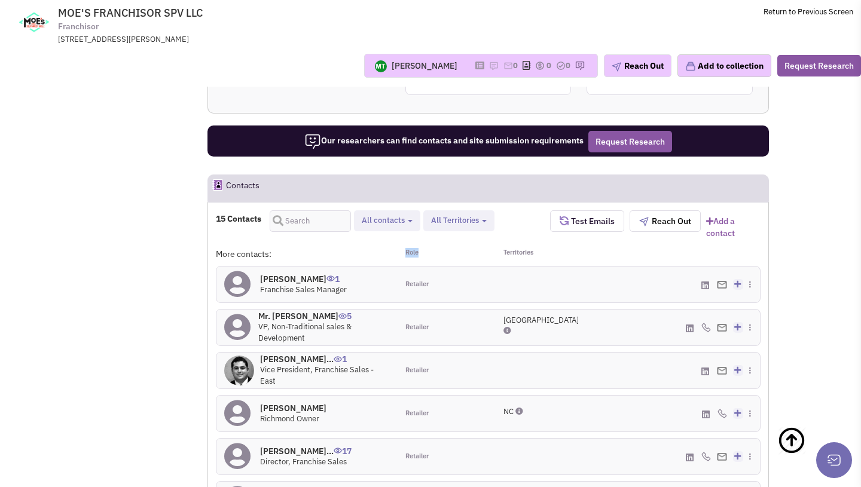
drag, startPoint x: 400, startPoint y: 198, endPoint x: 427, endPoint y: 197, distance: 26.4
click at [427, 248] on div "Role" at bounding box center [442, 254] width 91 height 12
drag, startPoint x: 501, startPoint y: 198, endPoint x: 539, endPoint y: 201, distance: 38.4
click at [539, 248] on div "Territories" at bounding box center [533, 254] width 91 height 12
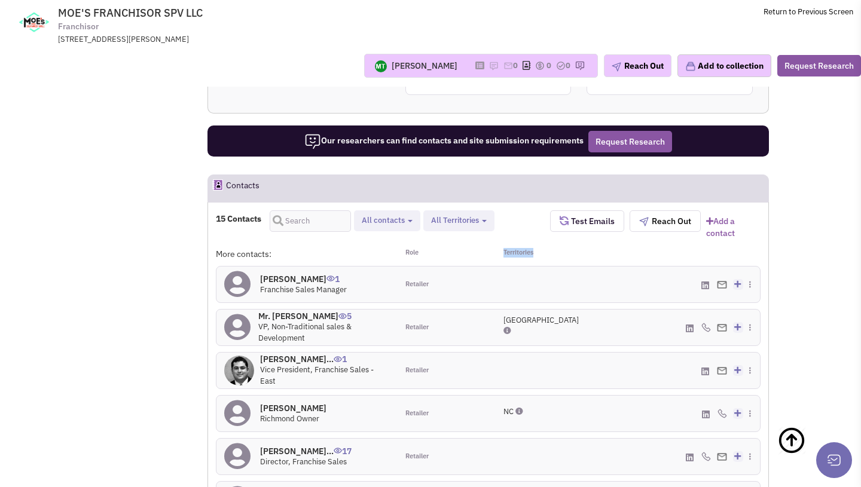
click at [539, 248] on div "Territories" at bounding box center [533, 254] width 91 height 12
drag, startPoint x: 500, startPoint y: 197, endPoint x: 541, endPoint y: 196, distance: 41.3
click at [541, 248] on div "Territories" at bounding box center [533, 254] width 91 height 12
drag, startPoint x: 500, startPoint y: 271, endPoint x: 513, endPoint y: 274, distance: 13.4
click at [513, 315] on div "TX" at bounding box center [532, 327] width 75 height 25
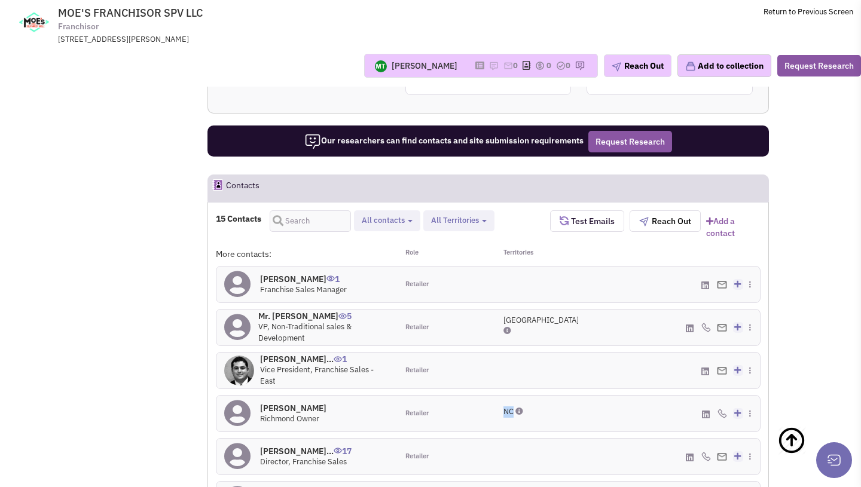
drag, startPoint x: 503, startPoint y: 357, endPoint x: 512, endPoint y: 359, distance: 9.6
click at [512, 406] on div "NC" at bounding box center [532, 413] width 75 height 14
drag, startPoint x: 500, startPoint y: 274, endPoint x: 511, endPoint y: 274, distance: 10.8
click at [511, 315] on div "TX" at bounding box center [532, 327] width 75 height 25
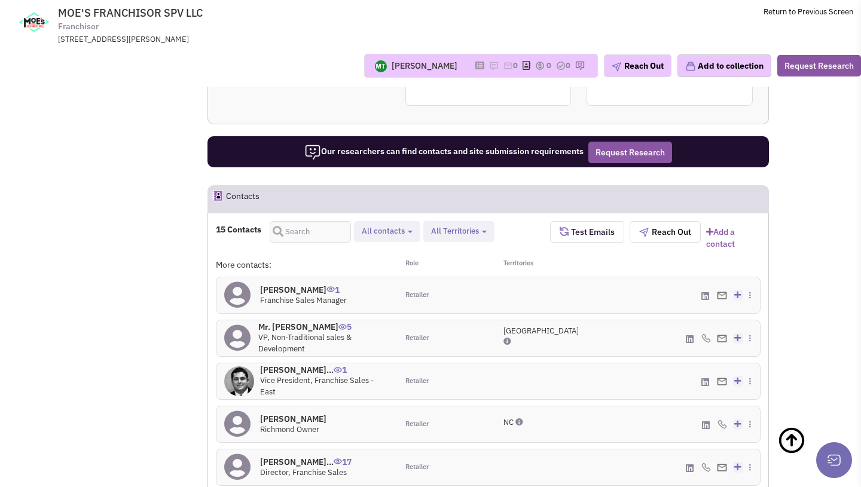
scroll to position [1007, 0]
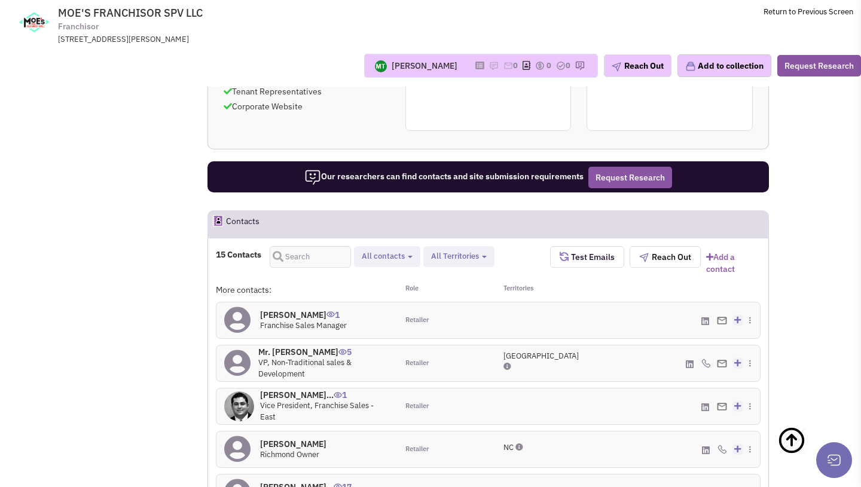
drag, startPoint x: 404, startPoint y: 235, endPoint x: 244, endPoint y: 243, distance: 160.3
click at [244, 284] on div "More contacts: Role Territories" at bounding box center [488, 293] width 544 height 18
click at [244, 284] on div "More contacts:" at bounding box center [307, 290] width 182 height 12
drag, startPoint x: 409, startPoint y: 266, endPoint x: 448, endPoint y: 274, distance: 39.7
click at [448, 302] on div "Retailer" at bounding box center [442, 320] width 90 height 36
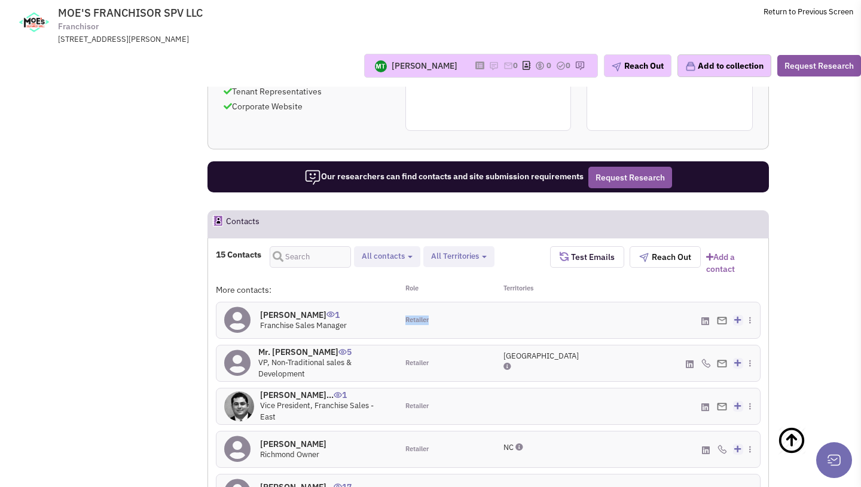
drag, startPoint x: 394, startPoint y: 268, endPoint x: 439, endPoint y: 269, distance: 44.8
click at [439, 302] on div "Megan Hawk 1 Franchise Sales Manager Retailer Add to my contacts" at bounding box center [488, 320] width 559 height 36
drag, startPoint x: 396, startPoint y: 304, endPoint x: 427, endPoint y: 314, distance: 32.7
click at [427, 345] on div "Mr. Tom Richards 5 VP, Non-Traditional sales & Development Retailer TX Create a…" at bounding box center [488, 363] width 559 height 36
click at [427, 359] on span "Retailer" at bounding box center [416, 364] width 23 height 10
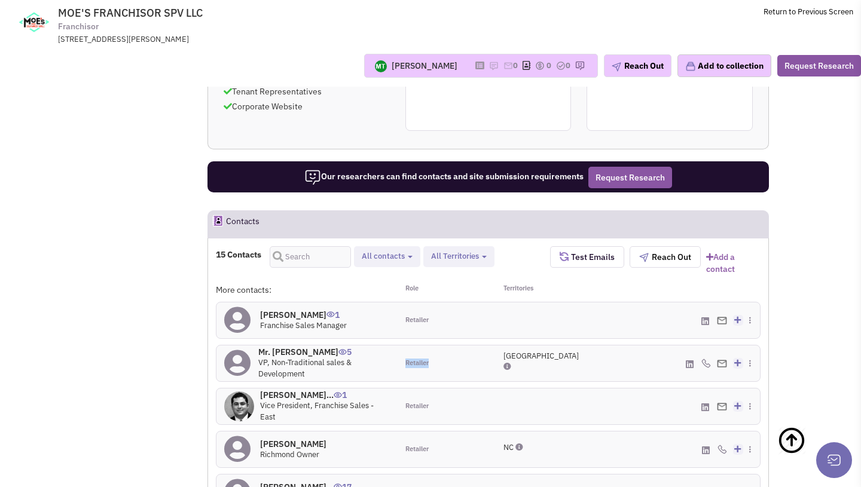
drag, startPoint x: 405, startPoint y: 312, endPoint x: 446, endPoint y: 313, distance: 41.2
click at [446, 345] on div "Retailer" at bounding box center [442, 363] width 90 height 36
drag, startPoint x: 403, startPoint y: 351, endPoint x: 437, endPoint y: 351, distance: 33.5
click at [437, 388] on div "Retailer" at bounding box center [442, 406] width 90 height 36
drag, startPoint x: 405, startPoint y: 395, endPoint x: 441, endPoint y: 395, distance: 35.9
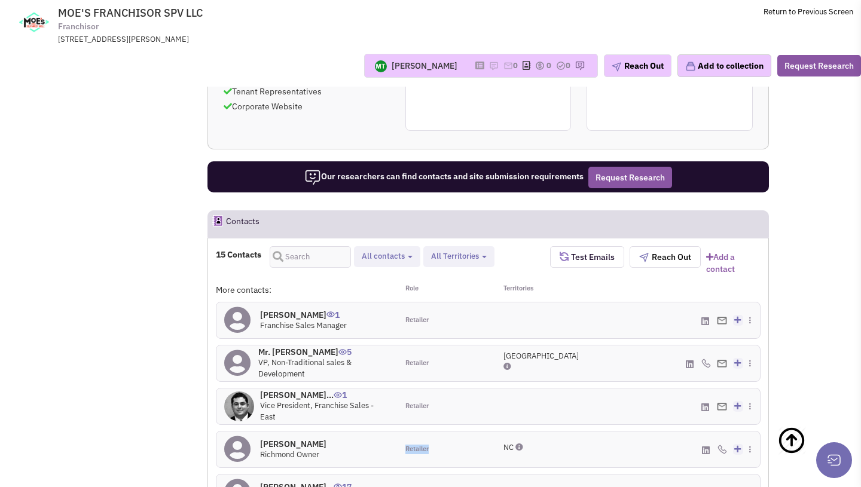
click at [441, 431] on div "Retailer" at bounding box center [442, 449] width 90 height 36
drag, startPoint x: 402, startPoint y: 438, endPoint x: 449, endPoint y: 439, distance: 46.6
click at [449, 475] on div "Retailer" at bounding box center [442, 493] width 90 height 36
drag, startPoint x: 500, startPoint y: 307, endPoint x: 504, endPoint y: 312, distance: 6.8
click at [504, 351] on div "TX" at bounding box center [532, 363] width 75 height 25
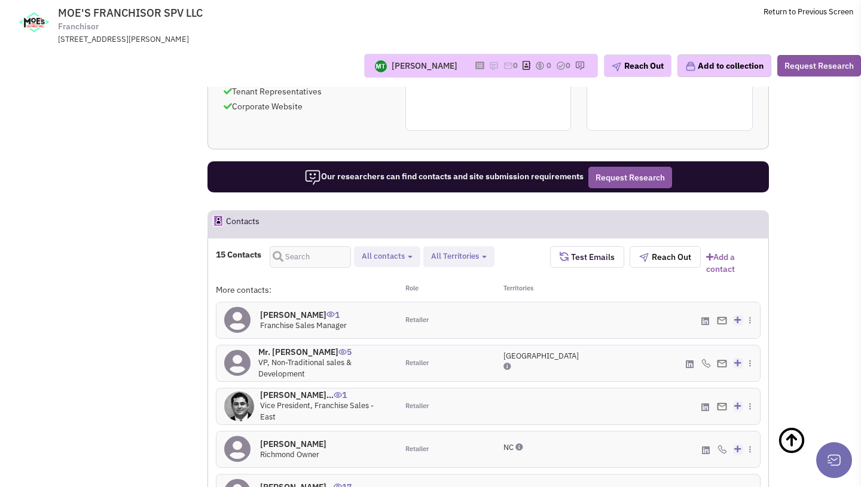
click at [504, 351] on span "TX" at bounding box center [540, 356] width 75 height 10
click at [524, 27] on td "MOE'S FRANCHISOR SPV LLC Franchisor 5620 Glenridge Dr NE, ATLANTA, GA, 30342 Re…" at bounding box center [462, 22] width 782 height 45
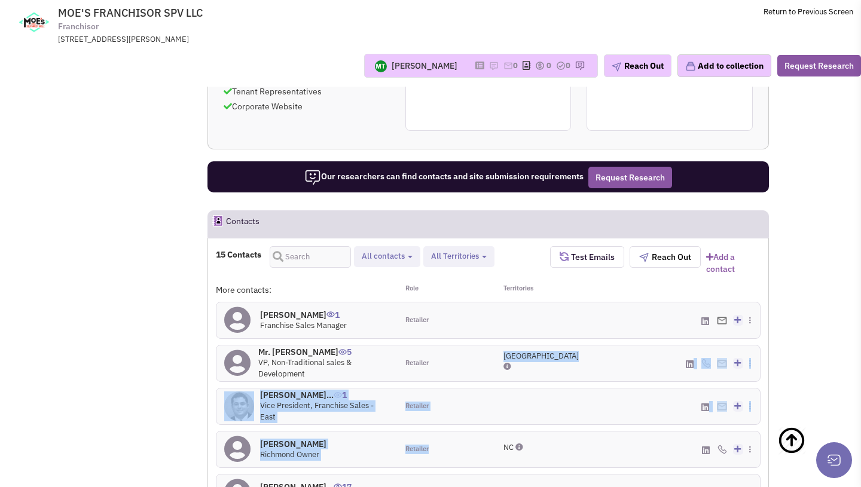
drag, startPoint x: 505, startPoint y: 314, endPoint x: 516, endPoint y: 379, distance: 66.7
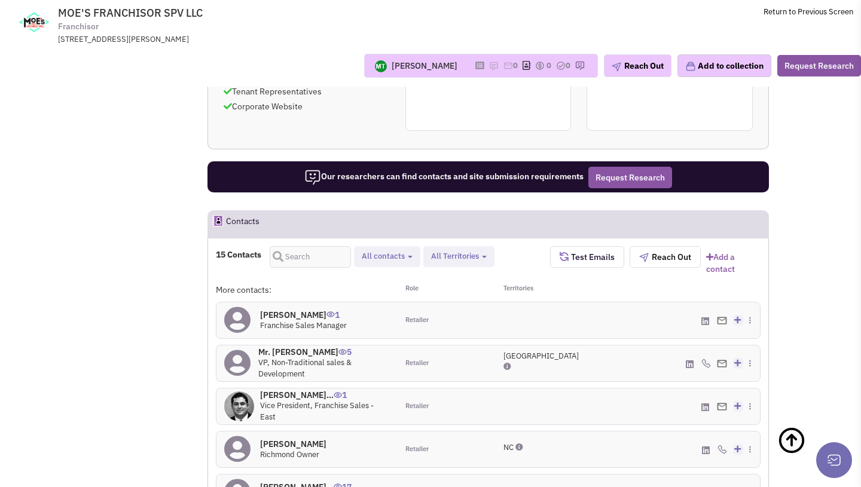
click at [513, 442] on span "NC" at bounding box center [508, 447] width 10 height 10
click at [503, 345] on div "TX" at bounding box center [533, 363] width 90 height 36
click at [503, 351] on span "TX" at bounding box center [540, 356] width 75 height 10
drag, startPoint x: 503, startPoint y: 310, endPoint x: 512, endPoint y: 310, distance: 9.0
click at [512, 351] on span "TX" at bounding box center [540, 356] width 75 height 10
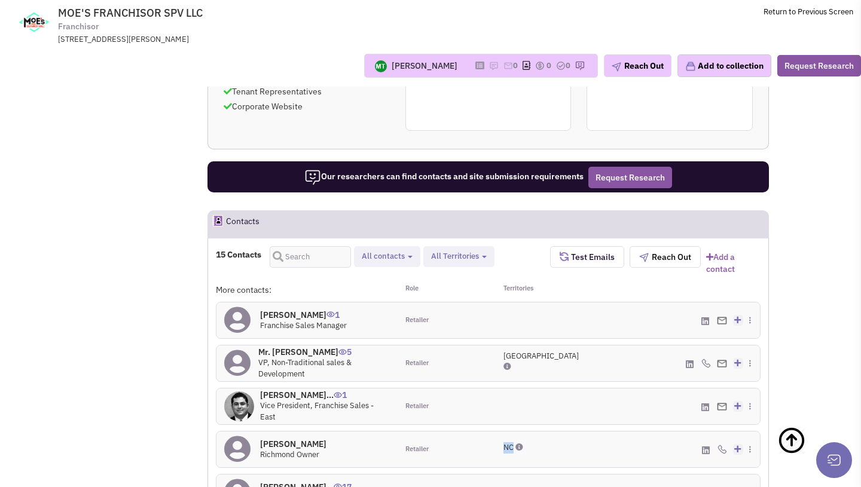
drag, startPoint x: 505, startPoint y: 394, endPoint x: 512, endPoint y: 393, distance: 7.3
click at [512, 442] on span "NC" at bounding box center [508, 447] width 10 height 10
drag, startPoint x: 501, startPoint y: 307, endPoint x: 512, endPoint y: 308, distance: 10.2
click at [512, 351] on div "TX" at bounding box center [532, 363] width 75 height 25
drag, startPoint x: 502, startPoint y: 237, endPoint x: 546, endPoint y: 237, distance: 44.2
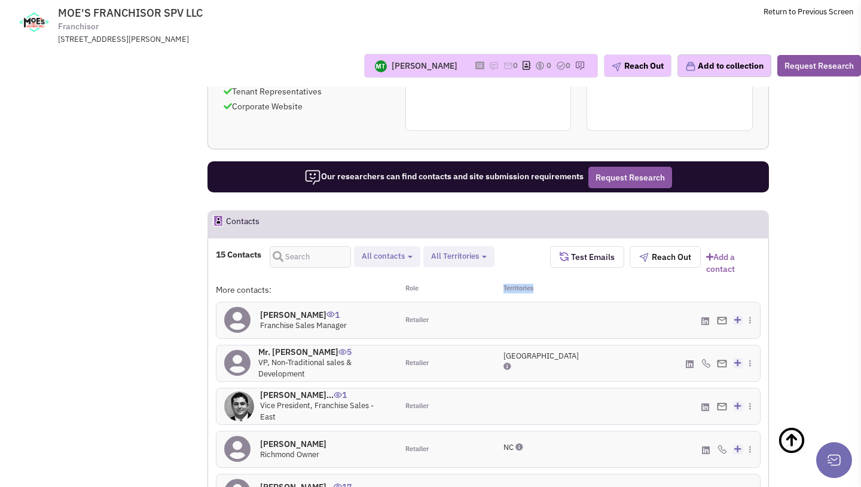
click at [546, 284] on div "Territories" at bounding box center [533, 290] width 91 height 12
